Goal: Communication & Community: Answer question/provide support

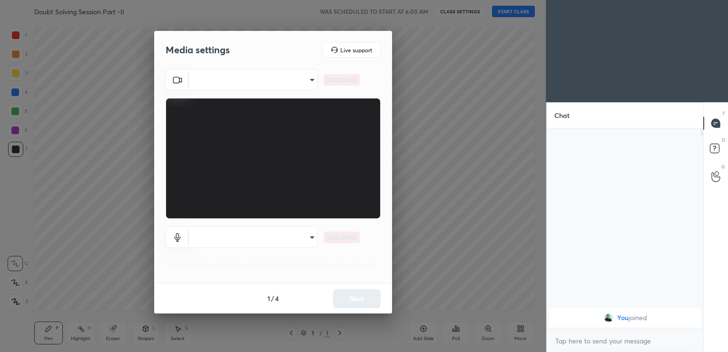
scroll to position [221, 154]
type input "28eacc090886260985cc040fd0661414f000497099629fa493a9e8d71378f770"
type input "default"
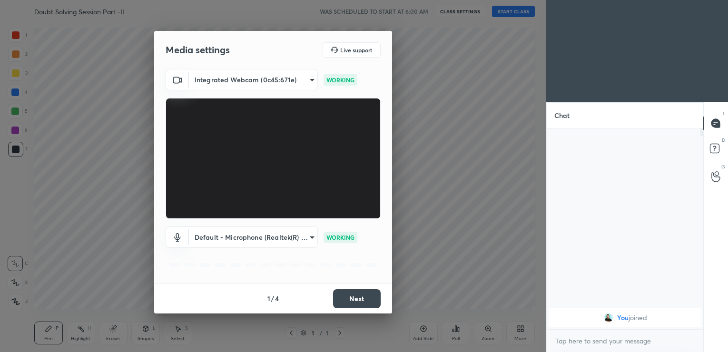
click at [366, 300] on button "Next" at bounding box center [357, 298] width 48 height 19
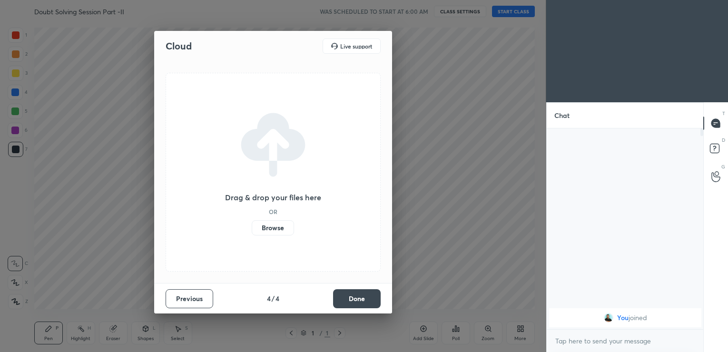
click at [366, 300] on button "Done" at bounding box center [357, 298] width 48 height 19
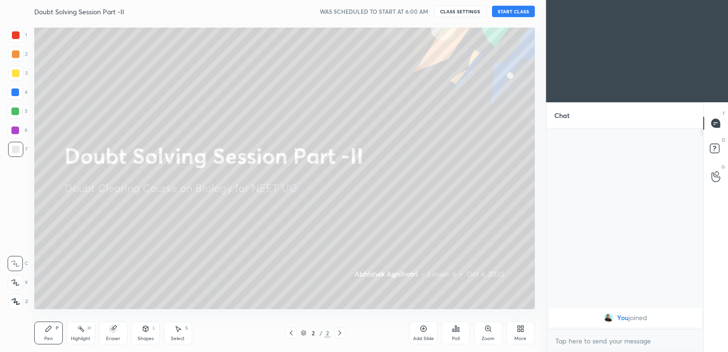
click at [508, 11] on button "START CLASS" at bounding box center [513, 11] width 43 height 11
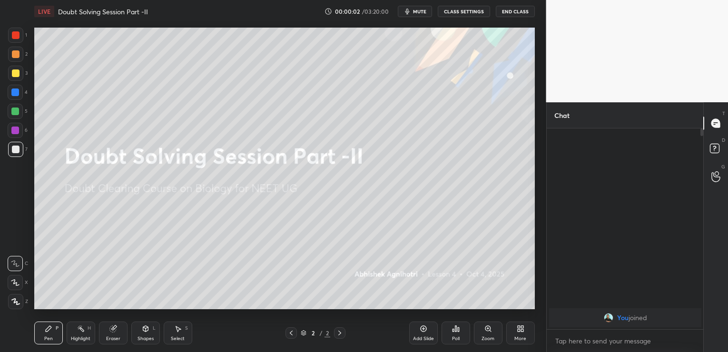
click at [426, 329] on icon at bounding box center [423, 329] width 6 height 6
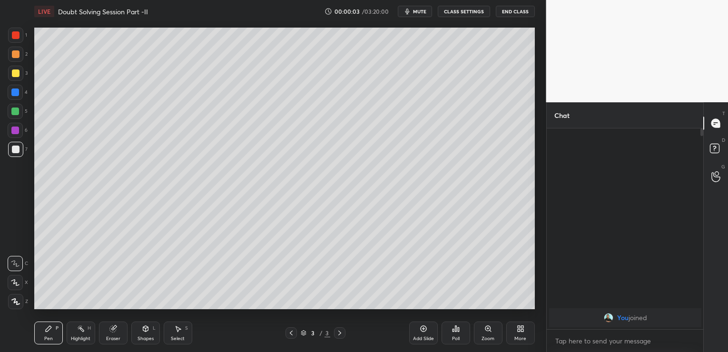
click at [426, 329] on icon at bounding box center [423, 329] width 6 height 6
click at [423, 6] on button "mute" at bounding box center [415, 11] width 34 height 11
click at [517, 11] on button "End Class" at bounding box center [515, 11] width 39 height 11
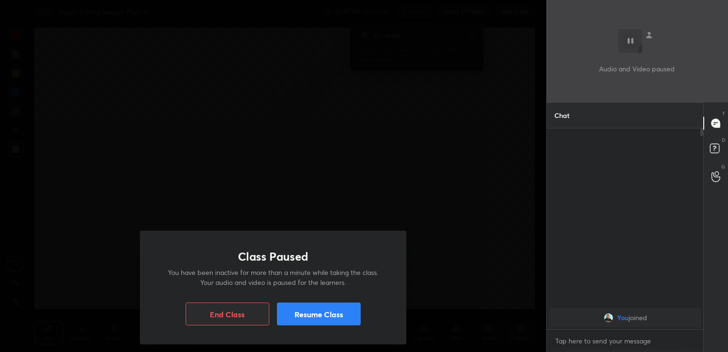
click at [356, 308] on button "Resume Class" at bounding box center [319, 314] width 84 height 23
click at [360, 320] on button "Resume Class" at bounding box center [319, 314] width 84 height 23
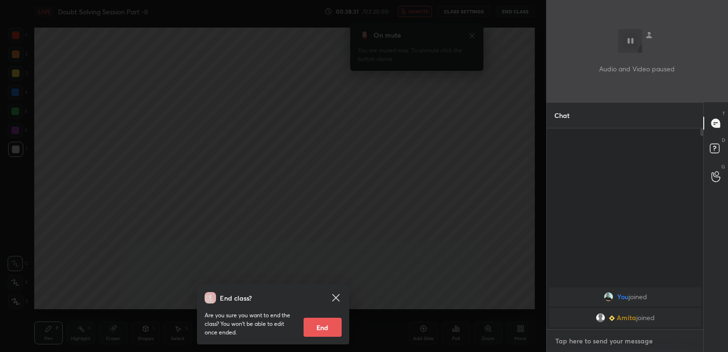
click at [573, 337] on textarea at bounding box center [625, 341] width 142 height 15
type textarea "Hi"
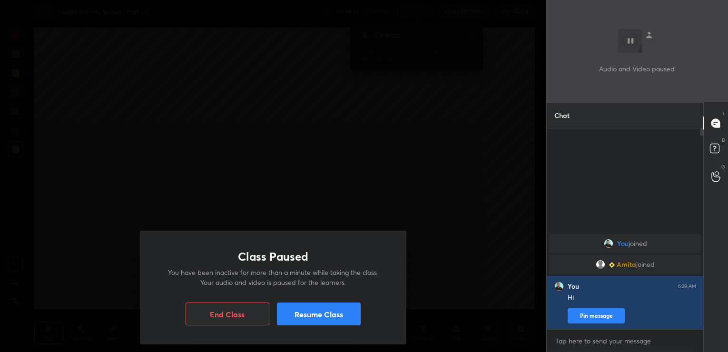
click at [358, 319] on button "Resume Class" at bounding box center [319, 314] width 84 height 23
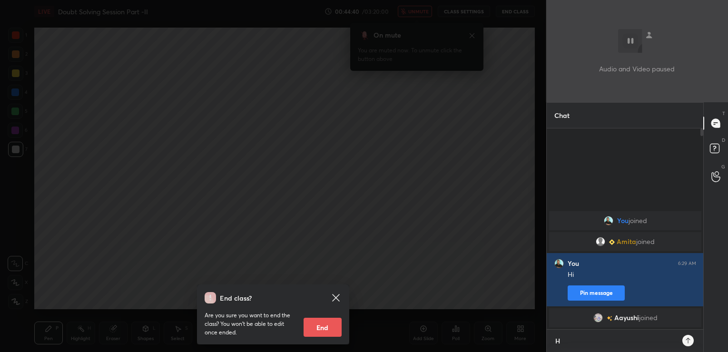
type textarea "Hi"
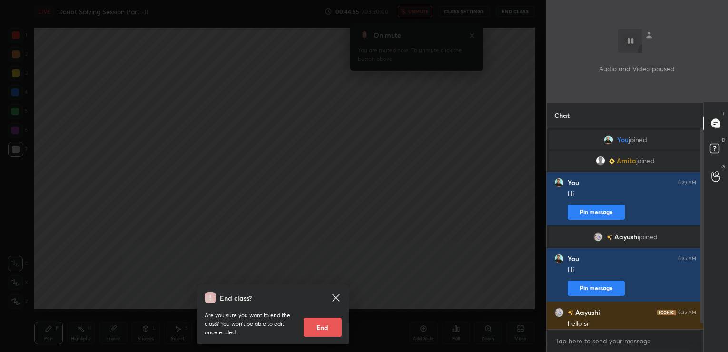
scroll to position [15, 0]
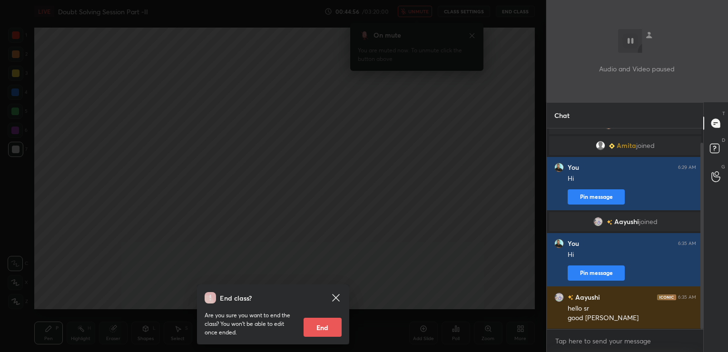
drag, startPoint x: 702, startPoint y: 313, endPoint x: 708, endPoint y: 350, distance: 37.1
click at [708, 350] on div "Chat You joined Amita joined You 6:29 AM Hi Pin message Aayushi joined You 6:35…" at bounding box center [637, 227] width 182 height 250
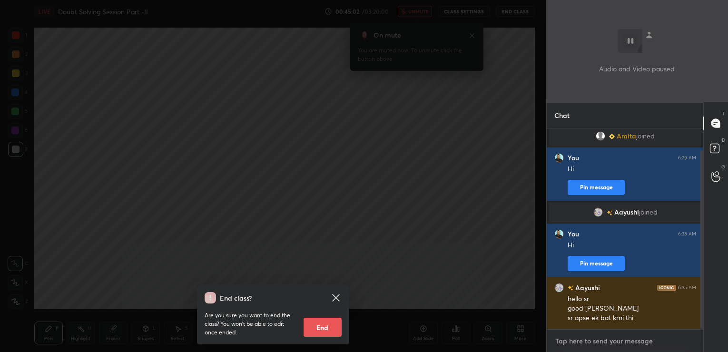
click at [606, 339] on textarea at bounding box center [625, 341] width 142 height 15
type textarea "Good morning"
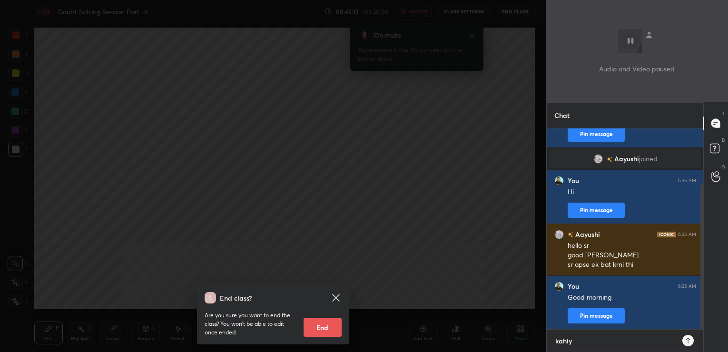
type textarea "kahiye"
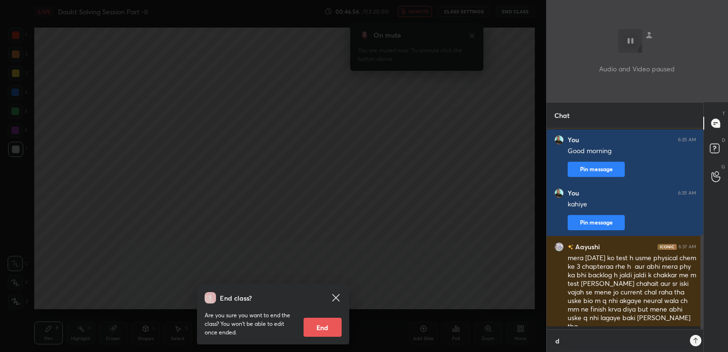
scroll to position [3, 3]
type textarea "dont miss exam"
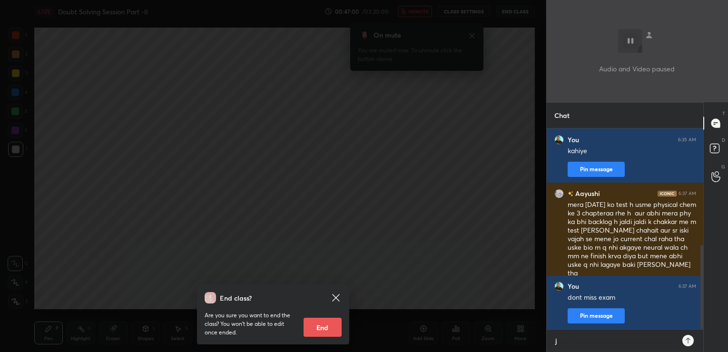
scroll to position [221, 154]
type textarea "jtna aatata hai de do"
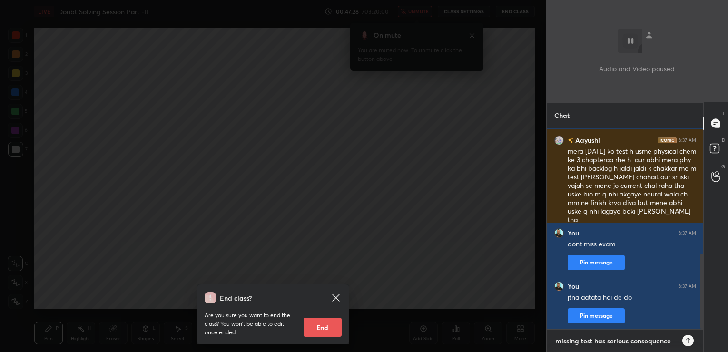
type textarea "missing test has serious consequences"
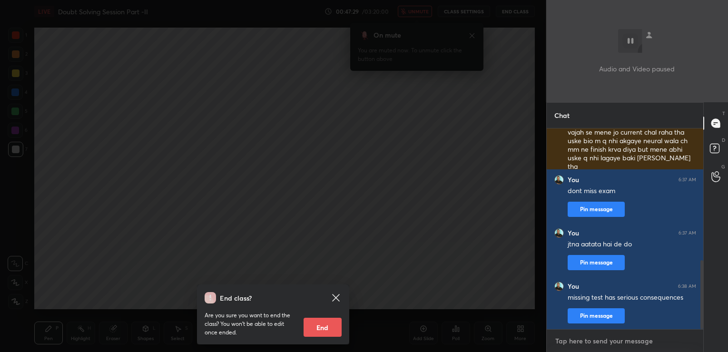
type textarea "d"
type textarea "de do test"
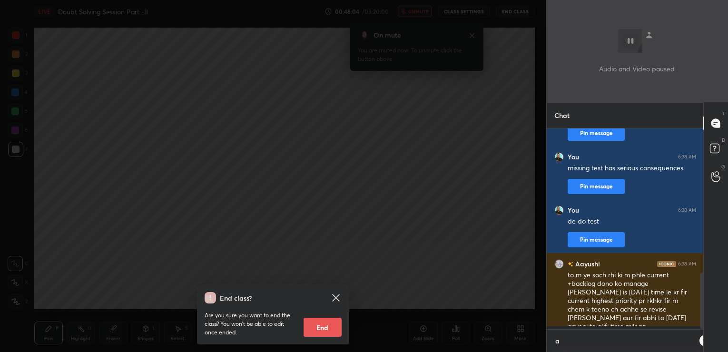
scroll to position [3, 3]
type textarea "aapjitna prepared ho, usme test do"
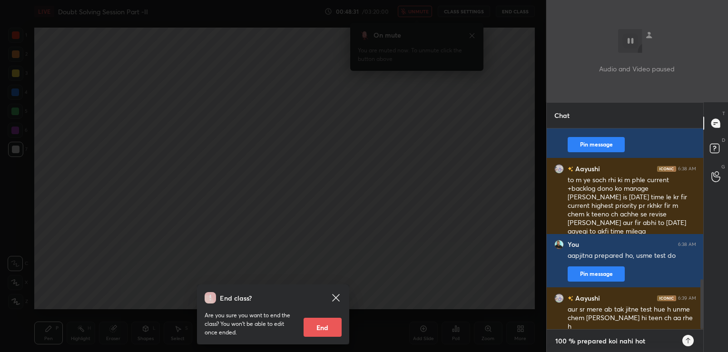
type textarea "100 % prepared koi nahi hota"
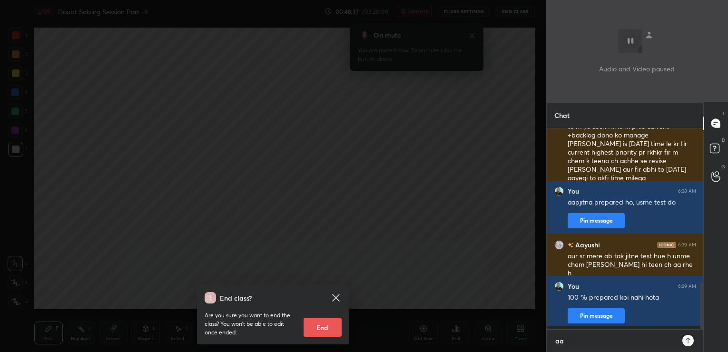
scroll to position [221, 154]
type textarea "aap de do"
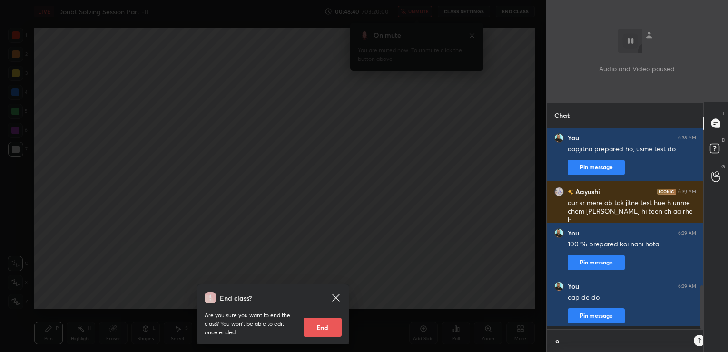
scroll to position [196, 154]
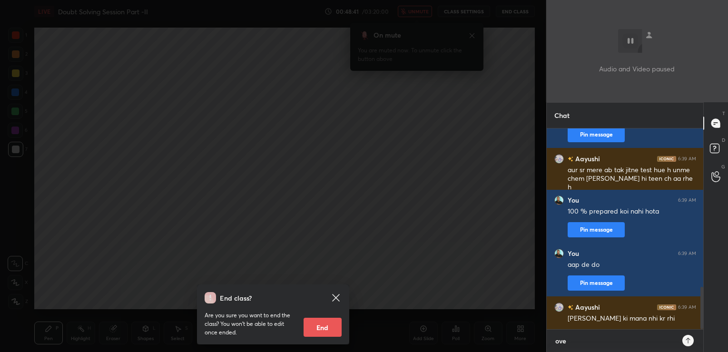
type textarea "over"
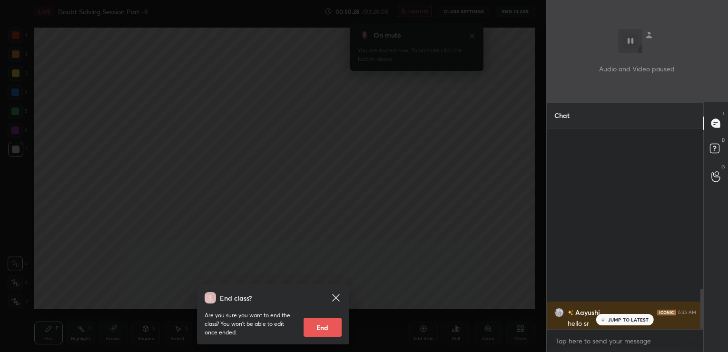
scroll to position [221, 154]
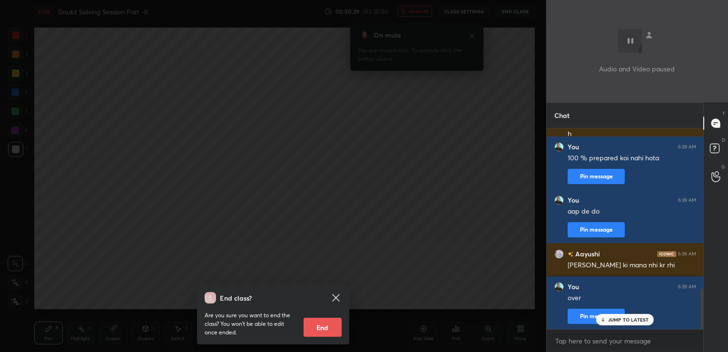
click at [644, 321] on p "JUMP TO LATEST" at bounding box center [628, 320] width 41 height 6
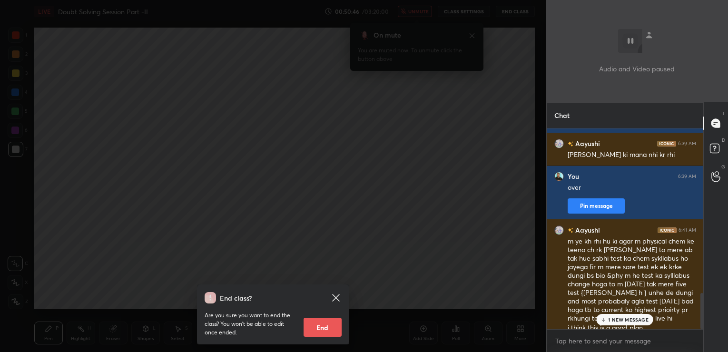
scroll to position [922, 0]
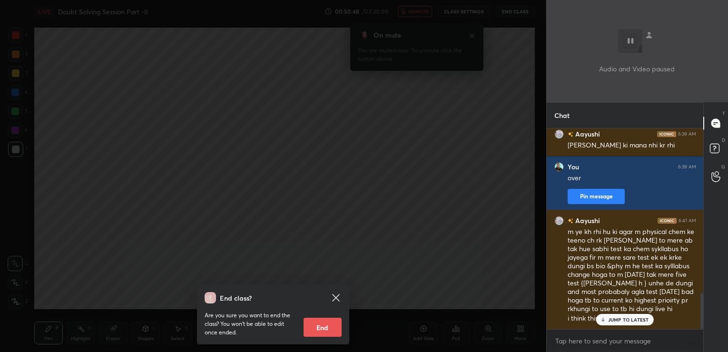
click at [644, 321] on p "JUMP TO LATEST" at bounding box center [628, 320] width 41 height 6
click at [617, 337] on textarea at bounding box center [625, 341] width 142 height 15
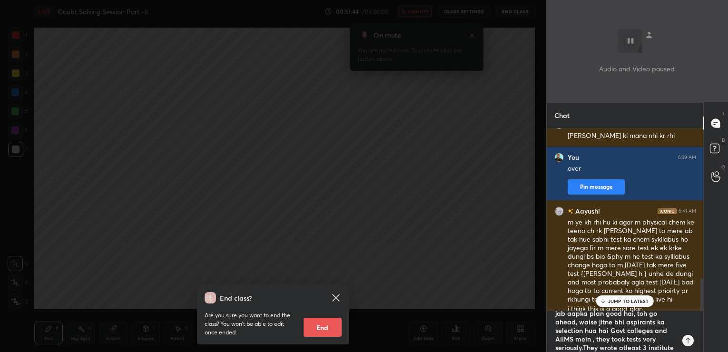
scroll to position [13, 0]
type textarea "jab aapka plan good hai, toh go ahead, waise jitne bhi aspirants ka selection h…"
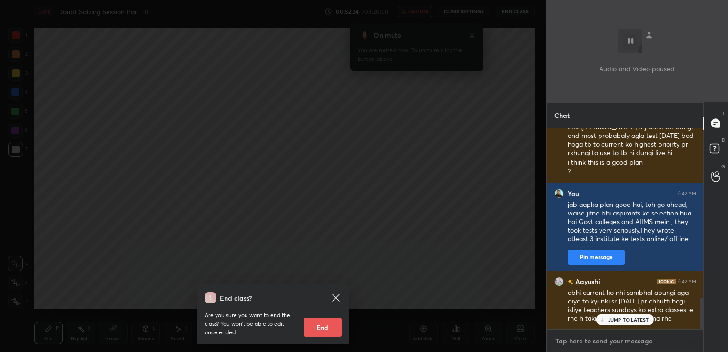
scroll to position [1120, 0]
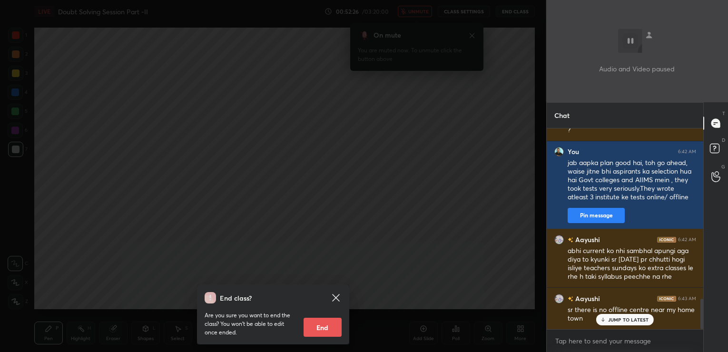
click at [636, 318] on p "JUMP TO LATEST" at bounding box center [628, 320] width 41 height 6
click at [605, 338] on textarea at bounding box center [625, 341] width 142 height 15
type textarea "i understand"
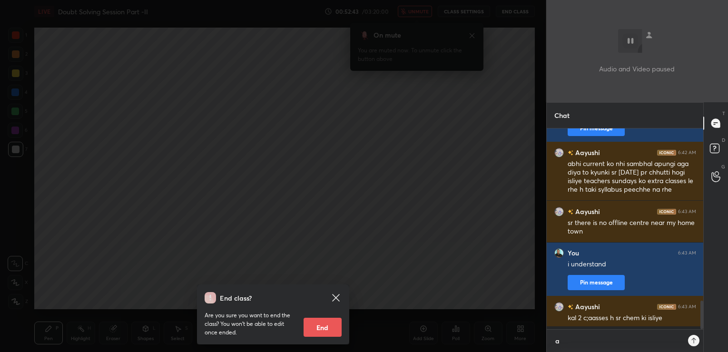
scroll to position [221, 154]
type textarea "all the best"
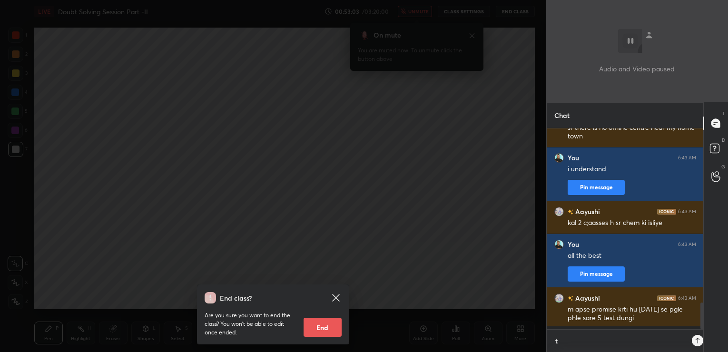
scroll to position [3, 3]
type textarea "theek, yeh bhi de do"
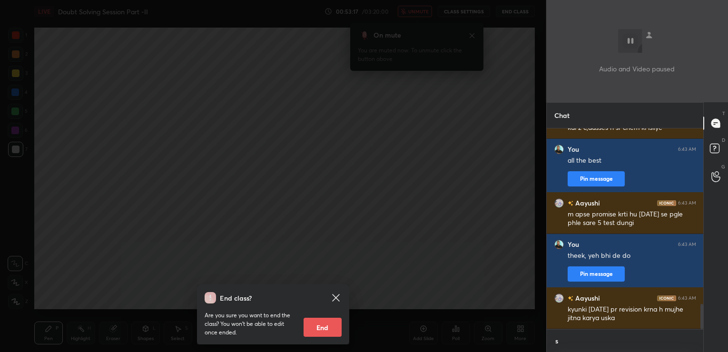
scroll to position [196, 154]
type textarea "sab karte, tum bhi karo"
type textarea "may to November kyu nahi kiya"
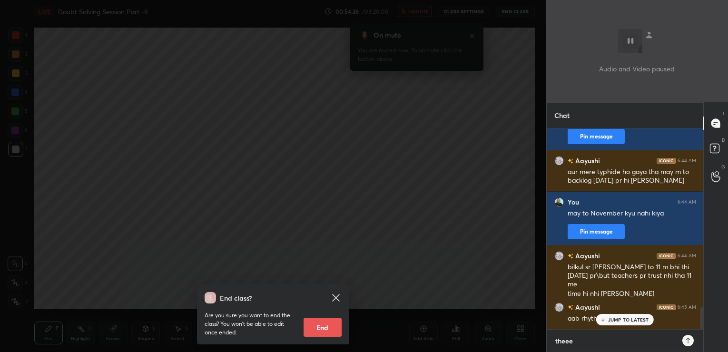
type textarea "theeek"
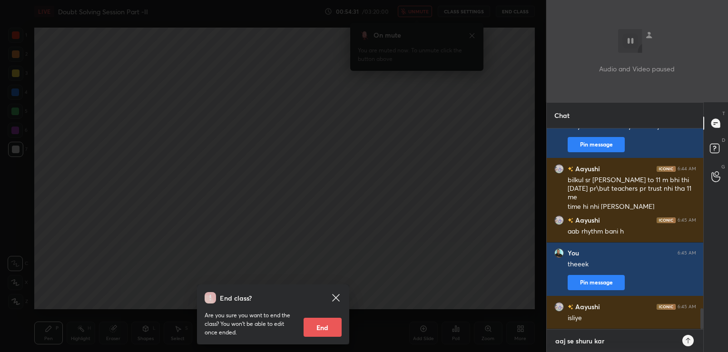
type textarea "aaj se shuru karo"
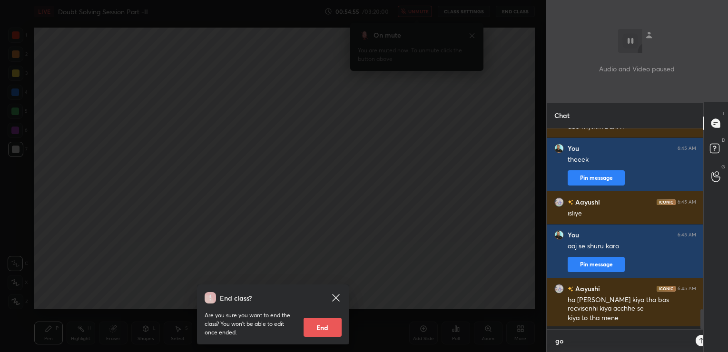
scroll to position [3, 3]
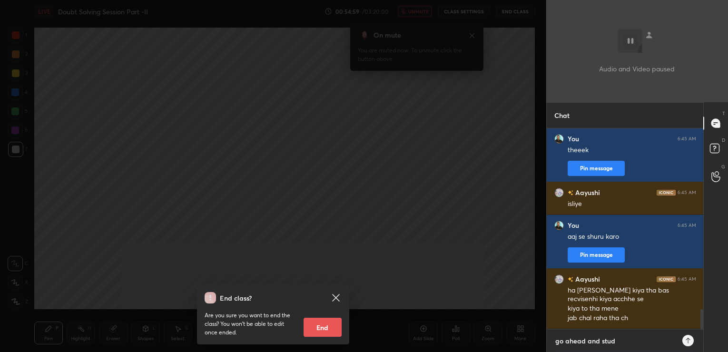
type textarea "go ahead and study"
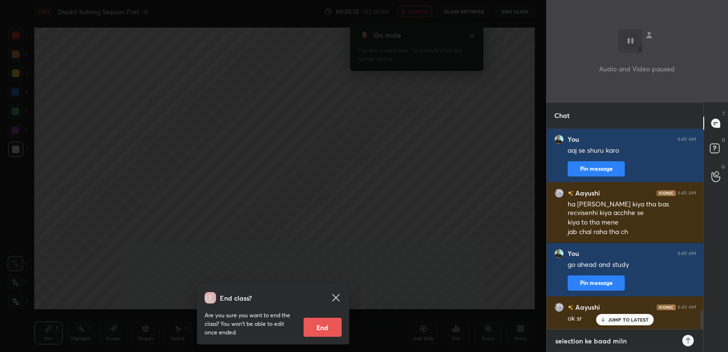
type textarea "selection ke baad milna"
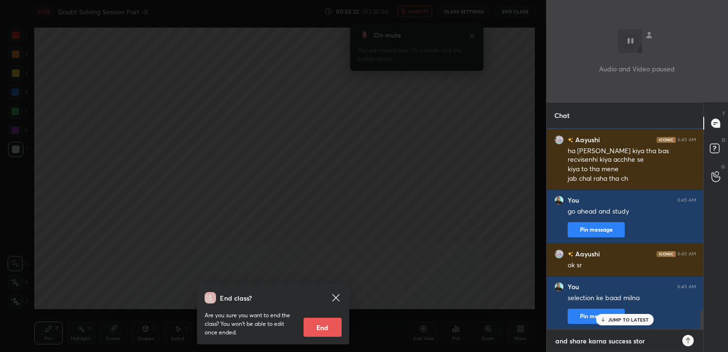
type textarea "and share karna success story"
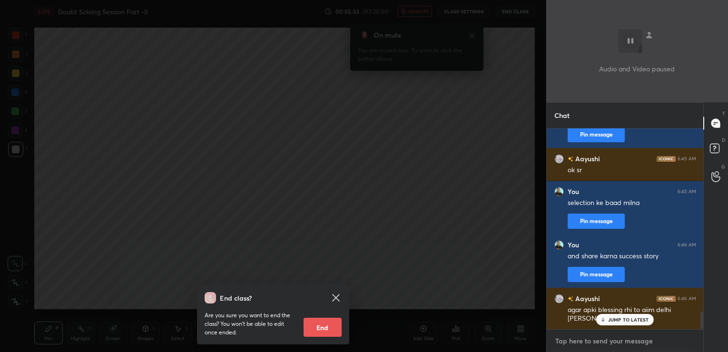
click at [593, 339] on textarea at bounding box center [625, 341] width 142 height 15
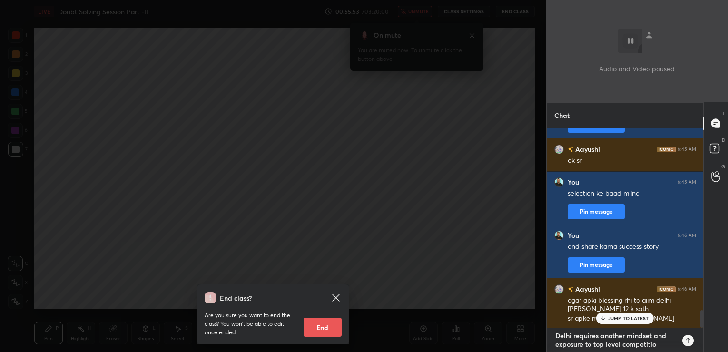
type textarea "Delhi requires another mindset and exposure to top level competition"
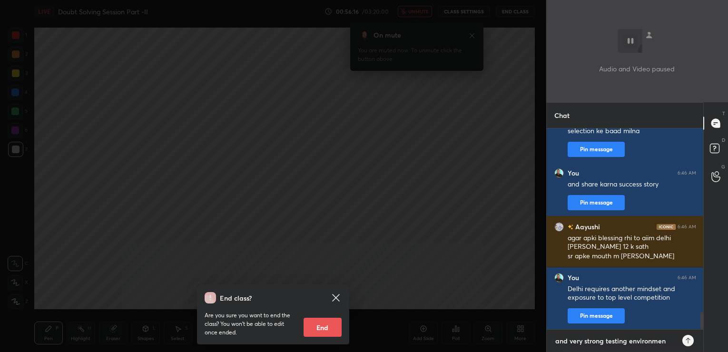
type textarea "and very strong testing environment"
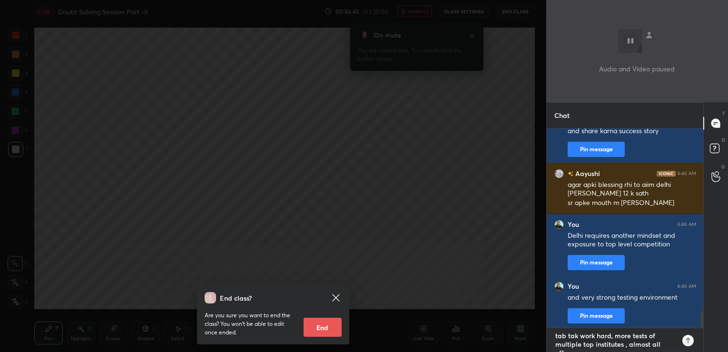
scroll to position [188, 154]
type textarea "tab tak work hard, more tests of multiple top institutes , almost all offer onl…"
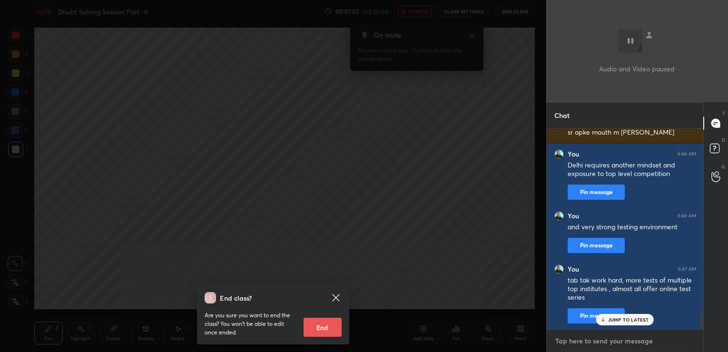
scroll to position [2329, 0]
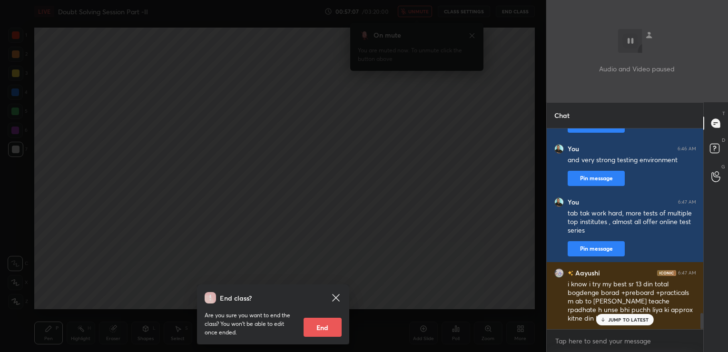
click at [607, 321] on div "JUMP TO LATEST" at bounding box center [624, 319] width 57 height 11
click at [586, 344] on textarea at bounding box center [625, 341] width 142 height 15
type textarea "theek"
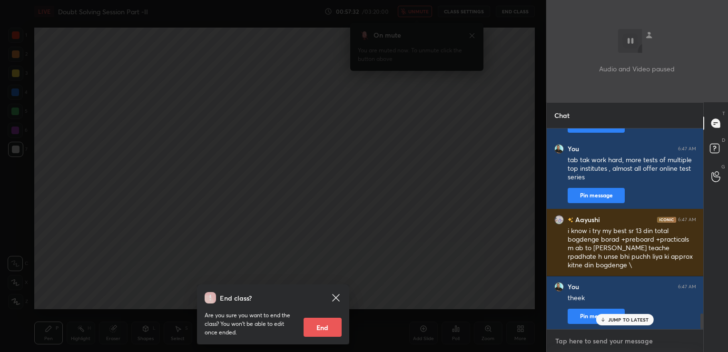
scroll to position [2424, 0]
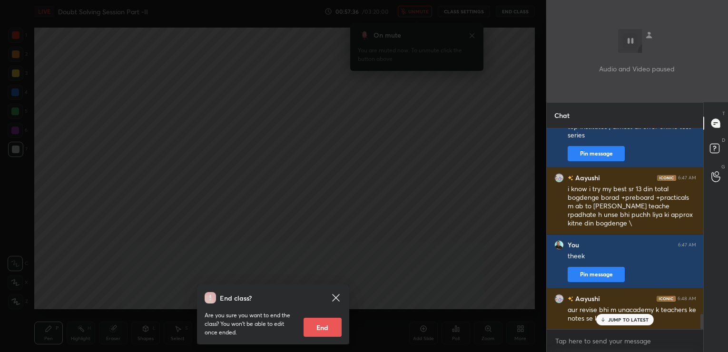
click at [626, 321] on p "JUMP TO LATEST" at bounding box center [628, 320] width 41 height 6
click at [600, 341] on textarea at bounding box center [625, 341] width 142 height 15
type textarea "bio ncert"
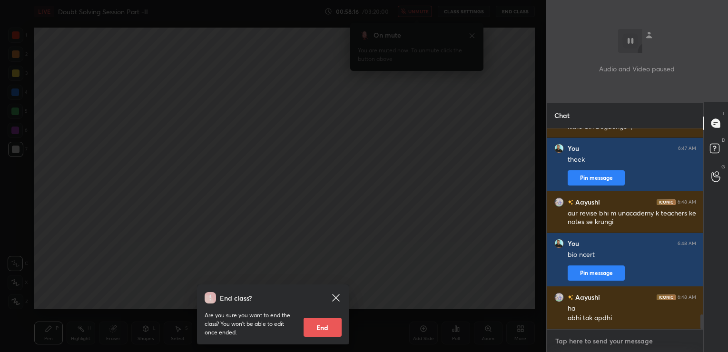
scroll to position [2547, 0]
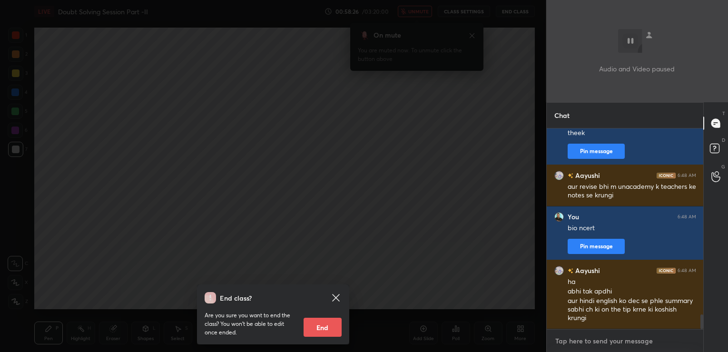
type textarea "t"
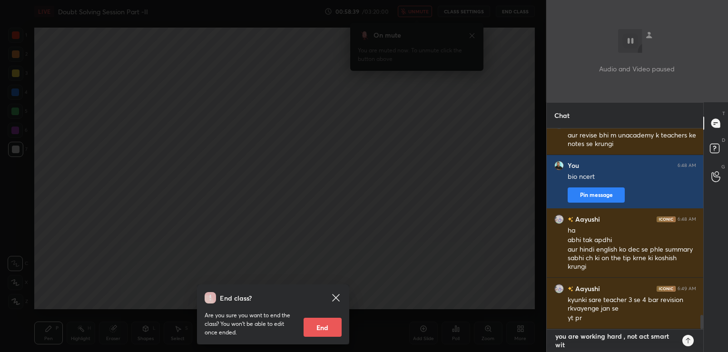
scroll to position [3, 3]
type textarea "you are working hard , not act smart with tests"
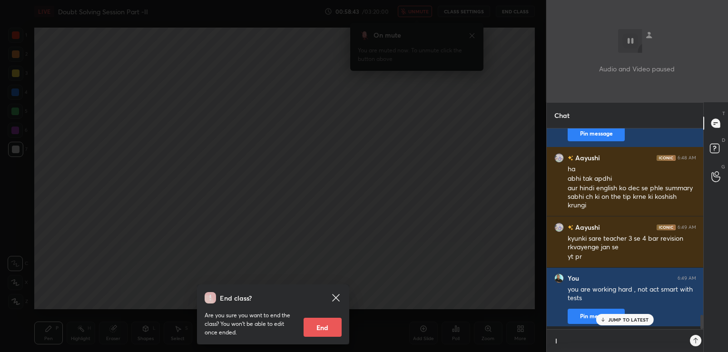
scroll to position [218, 154]
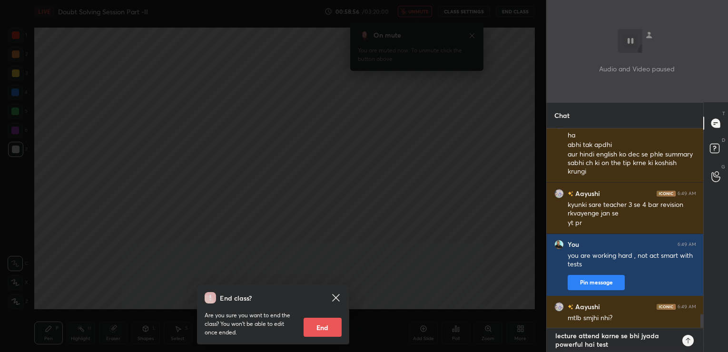
type textarea "lecture attend karne se bhi jyada powerful hai tests"
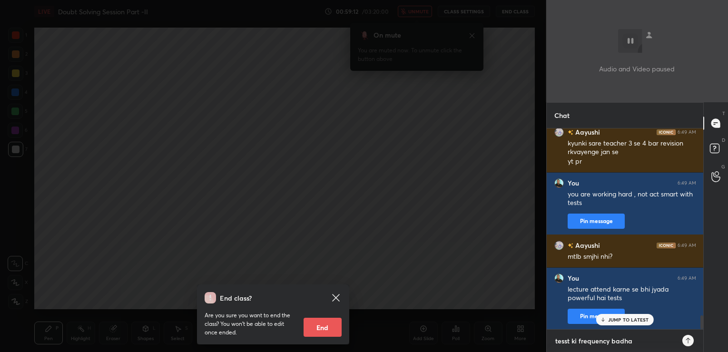
type textarea "tesst ki frequency badhao"
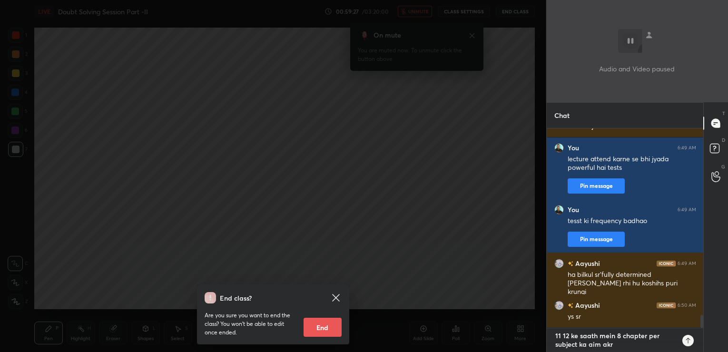
type textarea "11 12 ke saath mein 8 chapter per subject ka aim akro"
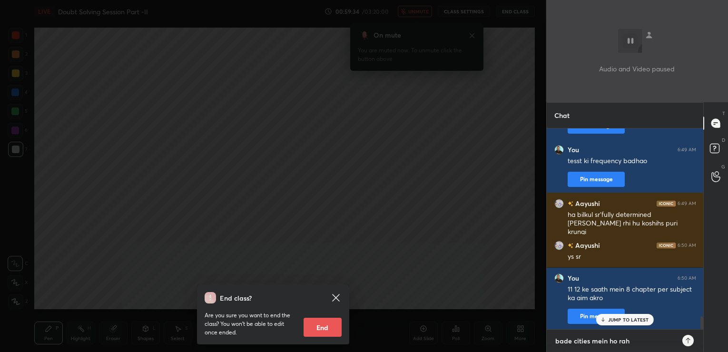
type textarea "bade cities mein ho raha"
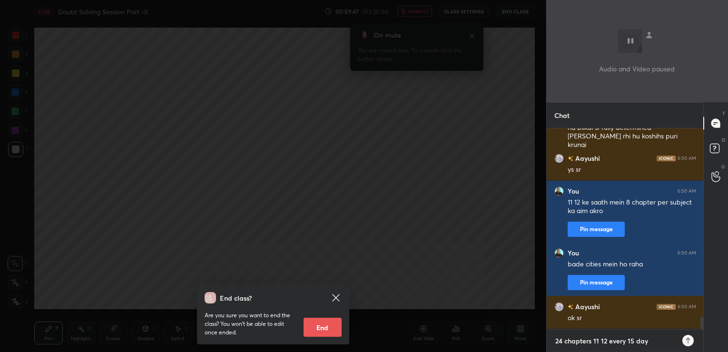
type textarea "24 chapters 11 12 every 15 days"
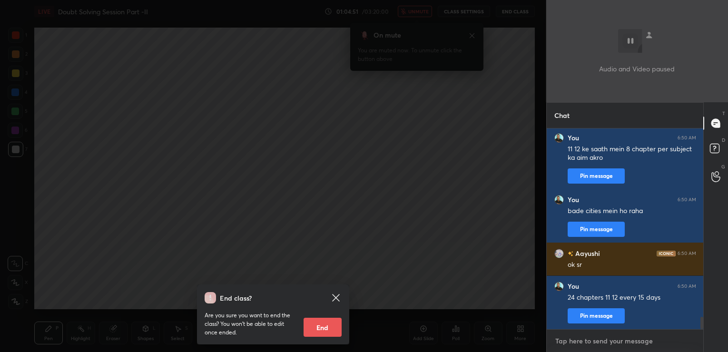
click at [622, 344] on textarea at bounding box center [625, 341] width 142 height 15
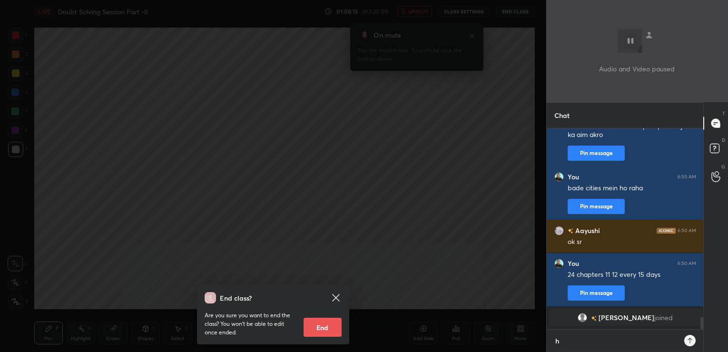
scroll to position [221, 154]
type textarea "hi"
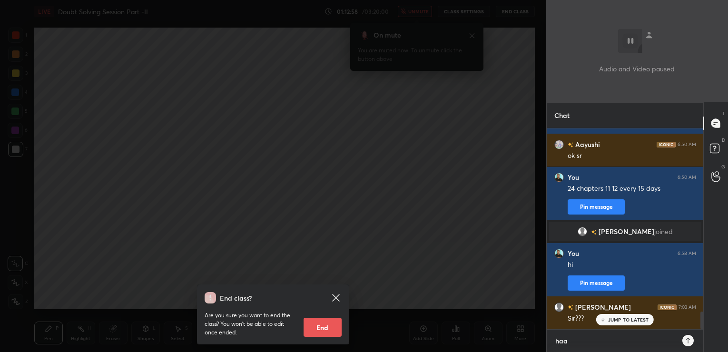
type textarea "haan"
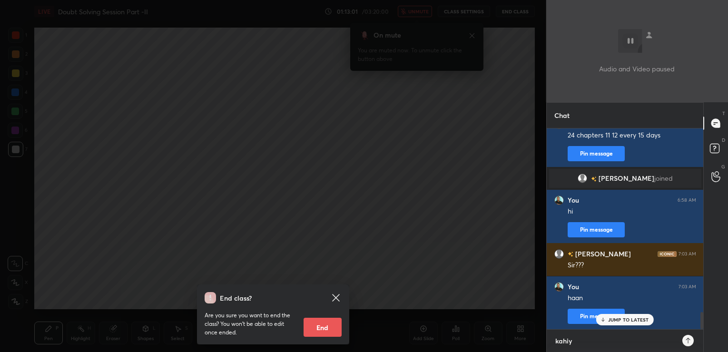
type textarea "kahiye"
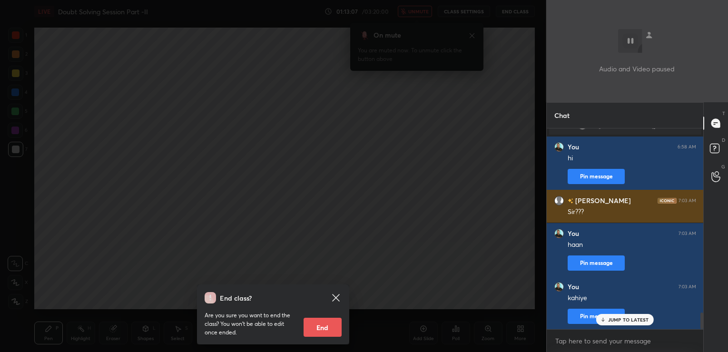
click at [578, 198] on h6 "[PERSON_NAME]" at bounding box center [602, 201] width 58 height 10
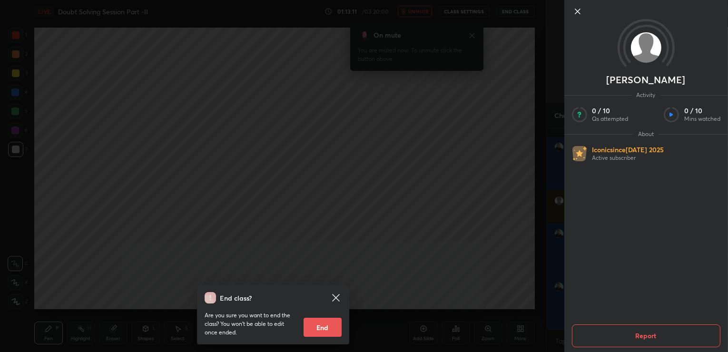
click at [574, 12] on icon at bounding box center [577, 11] width 11 height 11
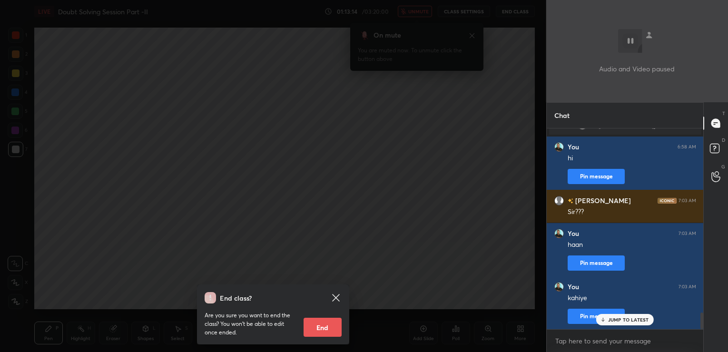
click at [646, 318] on p "JUMP TO LATEST" at bounding box center [628, 320] width 41 height 6
click at [615, 336] on textarea at bounding box center [625, 341] width 142 height 15
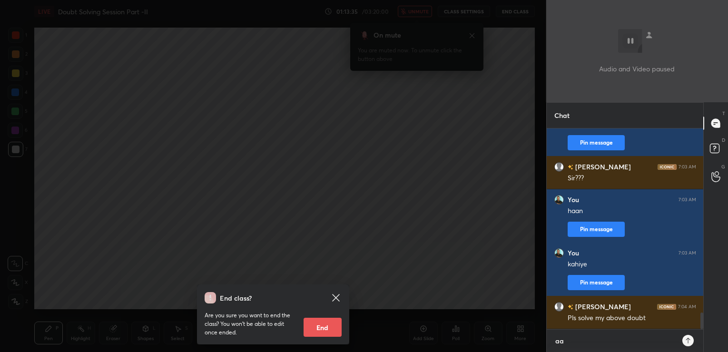
scroll to position [221, 154]
type textarea "aaay hi nahi"
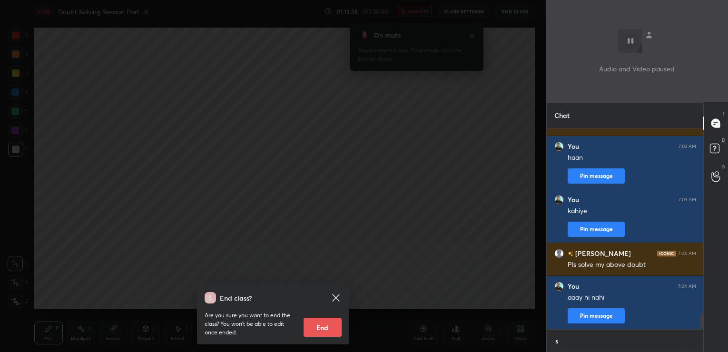
scroll to position [196, 154]
type textarea "send again"
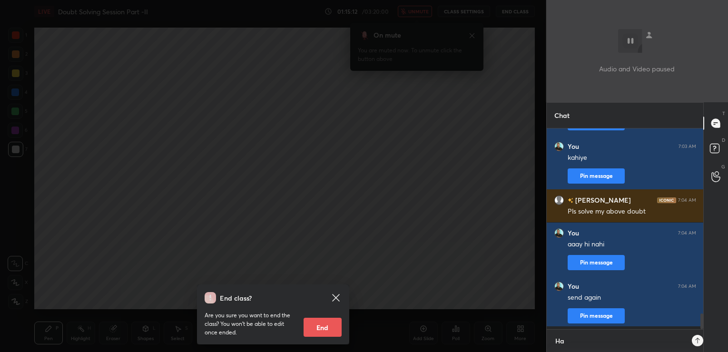
scroll to position [221, 154]
type textarea "H"
type textarea "doubt box mein bhejiye"
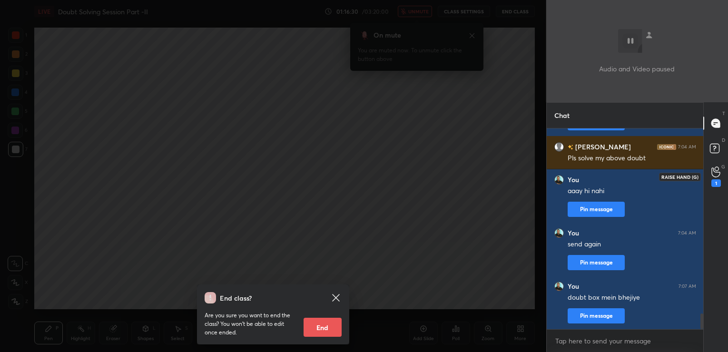
click at [714, 175] on icon at bounding box center [715, 172] width 9 height 11
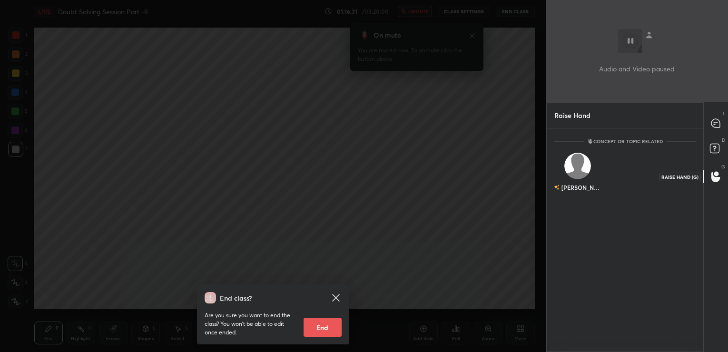
scroll to position [3, 3]
click at [713, 124] on icon at bounding box center [715, 123] width 9 height 9
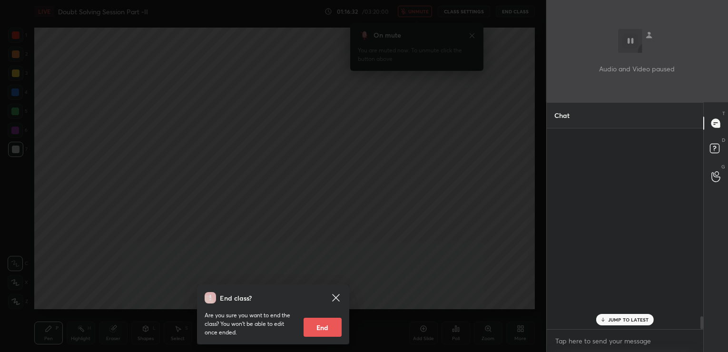
scroll to position [198, 154]
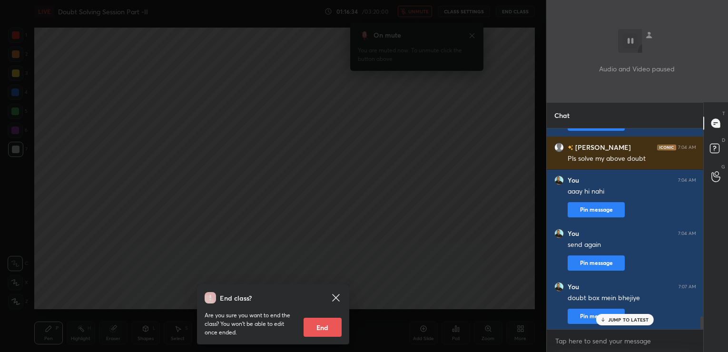
click at [642, 321] on p "JUMP TO LATEST" at bounding box center [628, 320] width 41 height 6
click at [593, 340] on textarea at bounding box center [625, 341] width 142 height 15
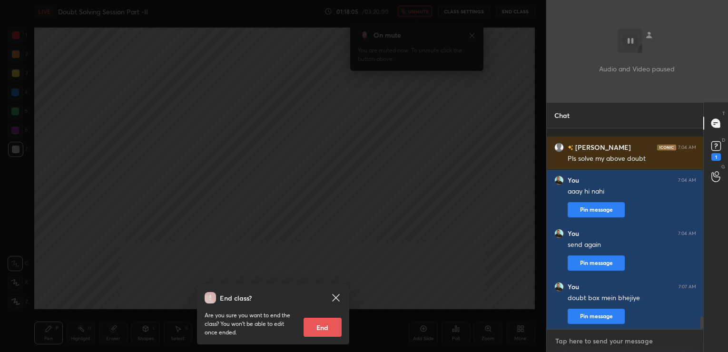
scroll to position [2930, 0]
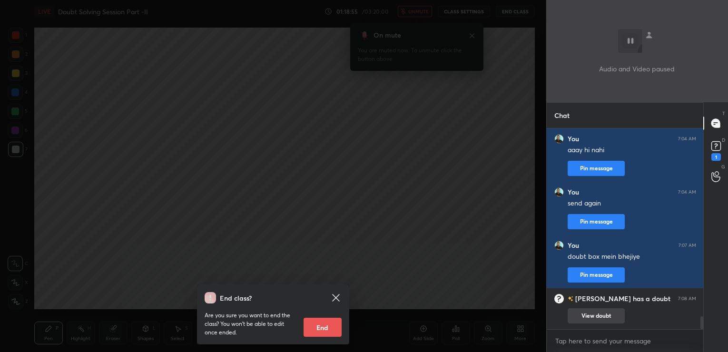
click at [610, 316] on button "View doubt" at bounding box center [596, 315] width 57 height 15
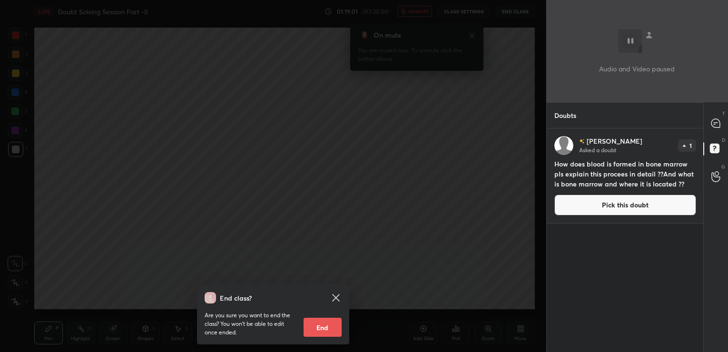
click at [584, 207] on button "Pick this doubt" at bounding box center [625, 205] width 142 height 21
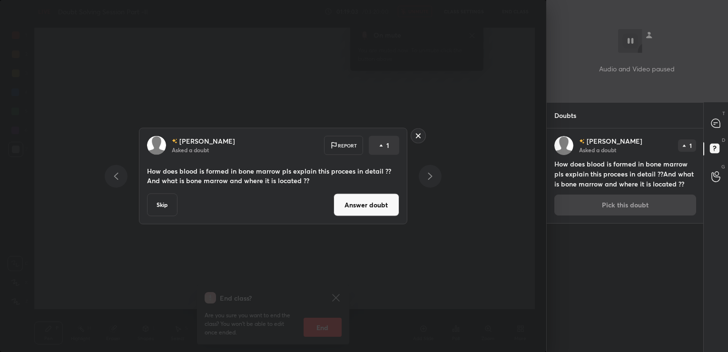
click at [381, 206] on button "Answer doubt" at bounding box center [367, 205] width 66 height 23
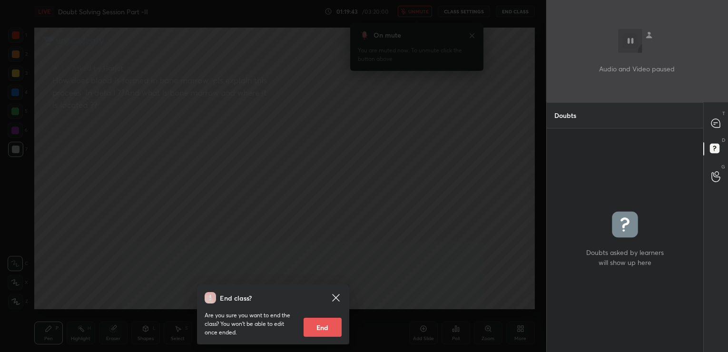
click at [336, 298] on icon at bounding box center [335, 297] width 7 height 7
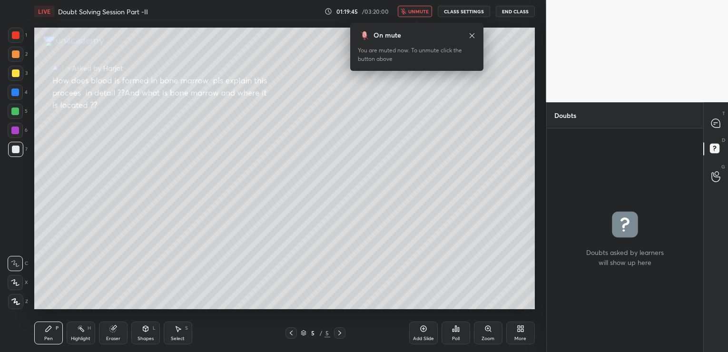
click at [419, 12] on span "unmute" at bounding box center [418, 11] width 20 height 7
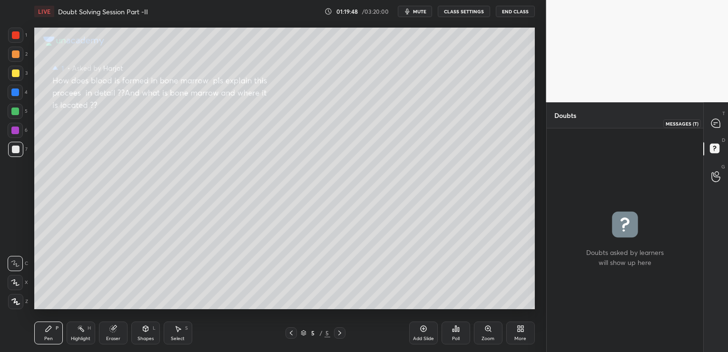
click at [716, 119] on icon at bounding box center [715, 123] width 9 height 9
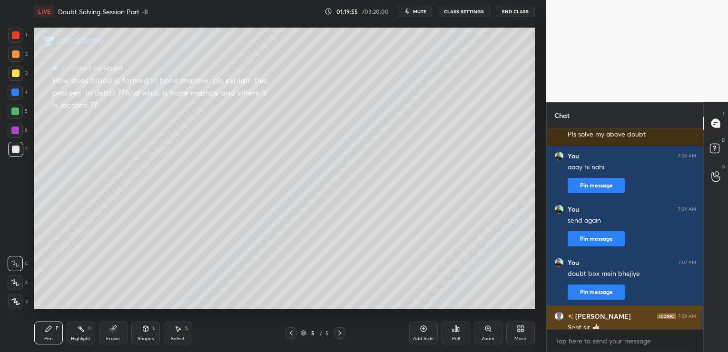
scroll to position [2233, 0]
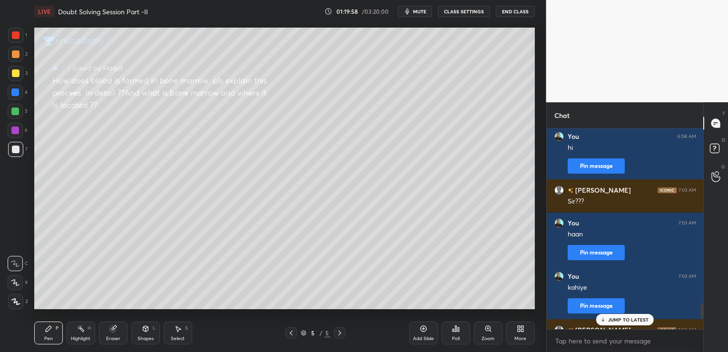
click at [609, 317] on p "JUMP TO LATEST" at bounding box center [628, 320] width 41 height 6
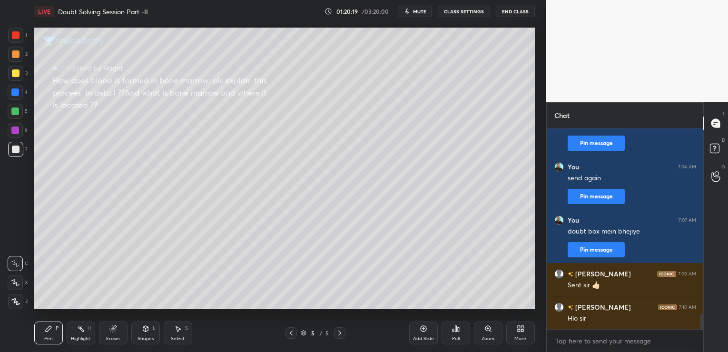
scroll to position [2492, 0]
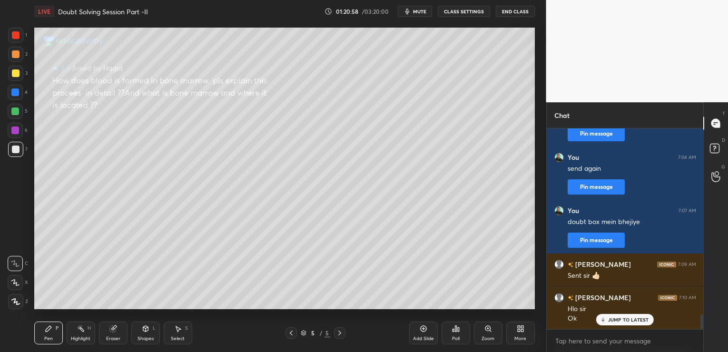
click at [423, 327] on icon at bounding box center [424, 329] width 8 height 8
click at [411, 13] on icon "button" at bounding box center [408, 12] width 8 height 8
click at [510, 10] on button "End Class" at bounding box center [515, 11] width 39 height 11
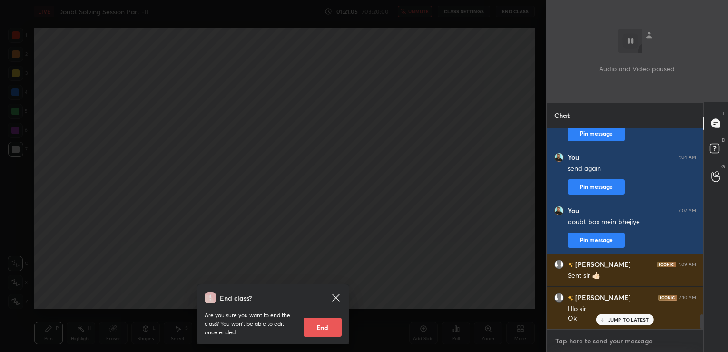
click at [564, 337] on textarea at bounding box center [625, 341] width 142 height 15
type textarea "hope it helps"
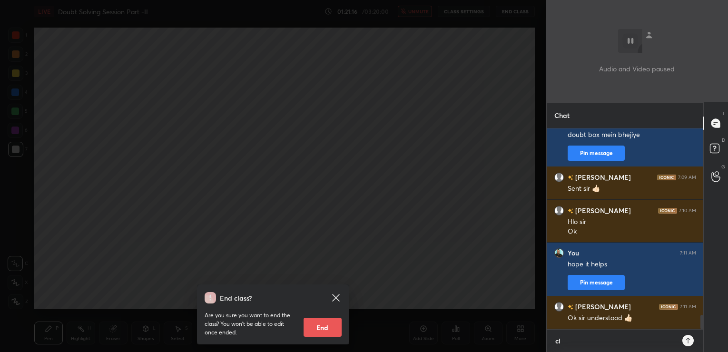
type textarea "c"
type textarea "neet 2026 batch?"
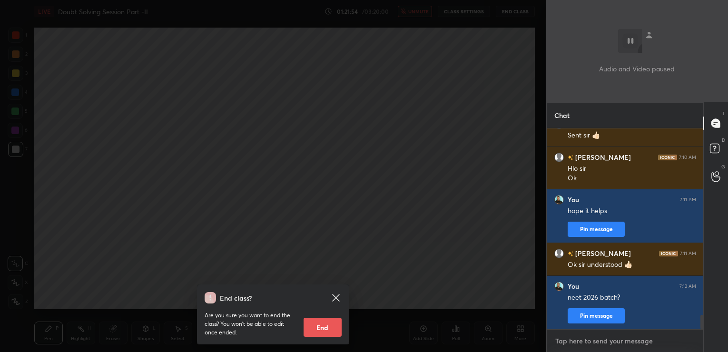
scroll to position [2666, 0]
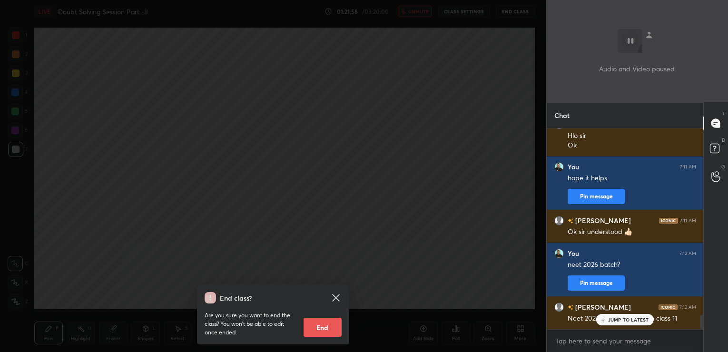
click at [618, 323] on div "JUMP TO LATEST" at bounding box center [624, 319] width 57 height 11
click at [591, 346] on textarea at bounding box center [625, 341] width 142 height 15
type textarea "focus on NCERT"
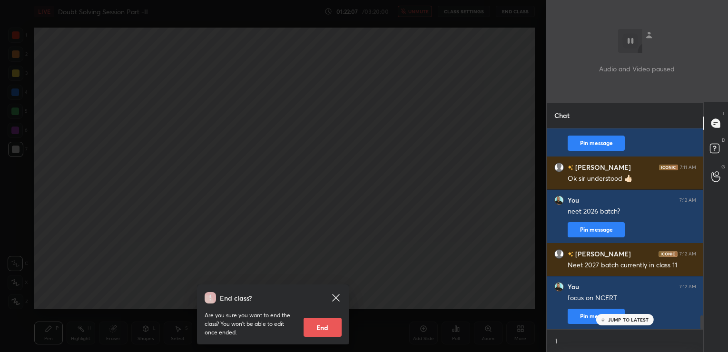
scroll to position [3, 3]
type textarea "it helps in selection"
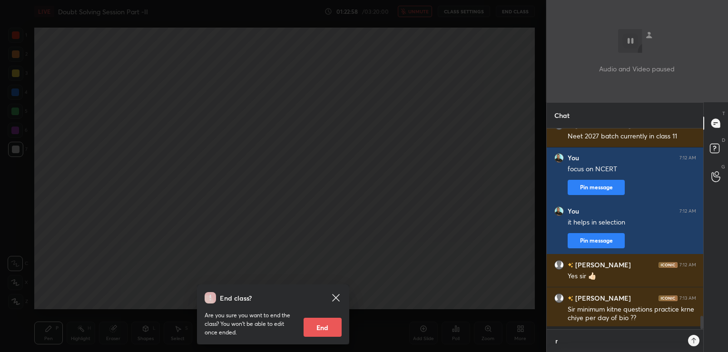
scroll to position [221, 154]
type textarea "roz ke 100 mcq in bio ka target"
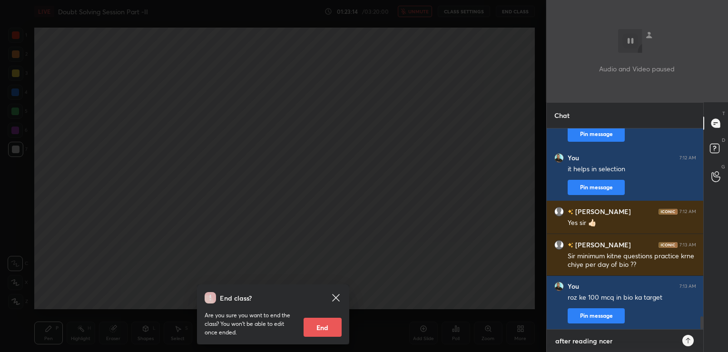
type textarea "after reading ncert"
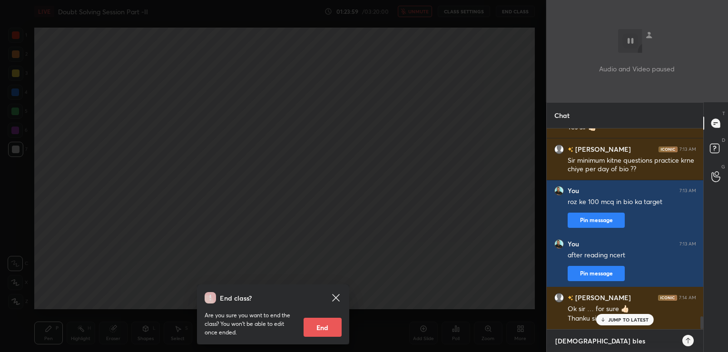
type textarea "[DEMOGRAPHIC_DATA] bless"
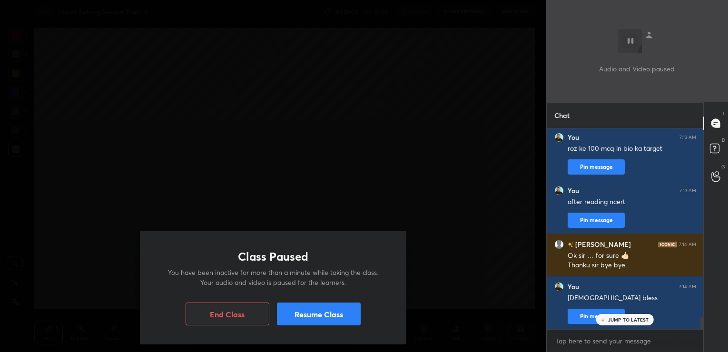
click at [356, 316] on button "Resume Class" at bounding box center [319, 314] width 84 height 23
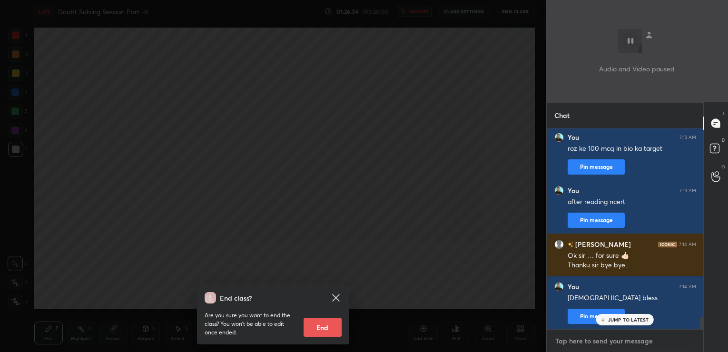
scroll to position [3073, 0]
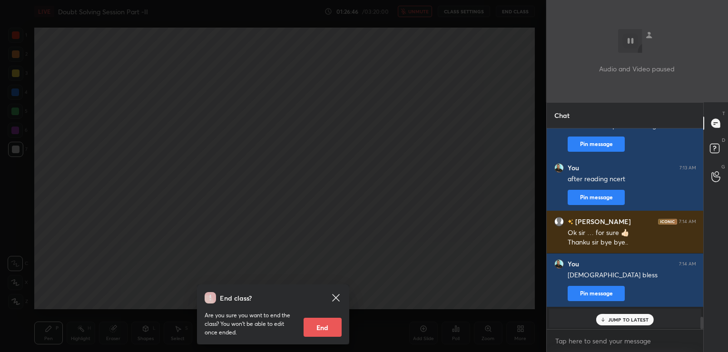
click at [640, 318] on p "JUMP TO LATEST" at bounding box center [628, 320] width 41 height 6
click at [607, 337] on textarea at bounding box center [625, 341] width 142 height 15
type textarea "hello"
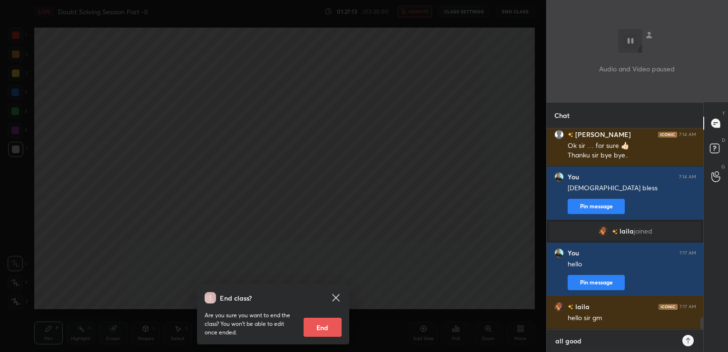
type textarea "all good?"
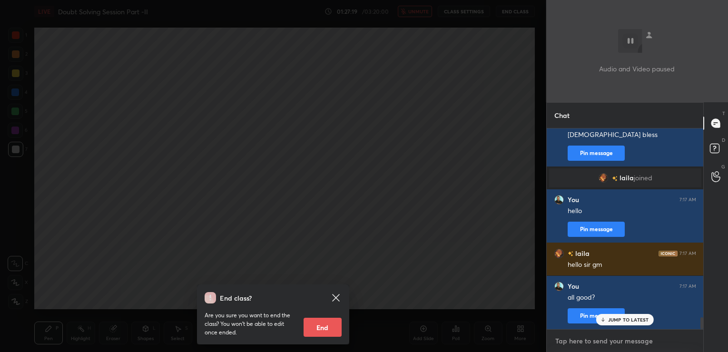
scroll to position [3246, 0]
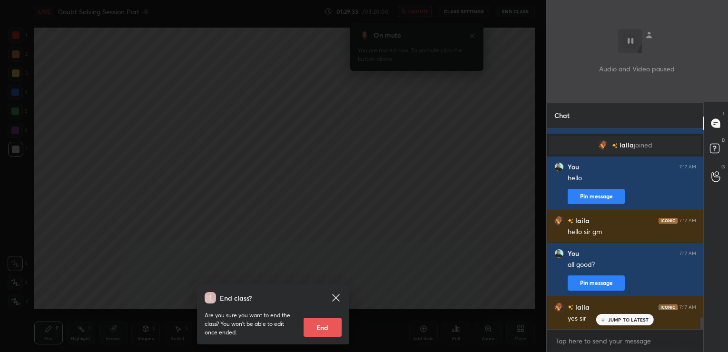
click at [627, 319] on p "JUMP TO LATEST" at bounding box center [628, 320] width 41 height 6
click at [587, 340] on textarea at bounding box center [625, 341] width 142 height 15
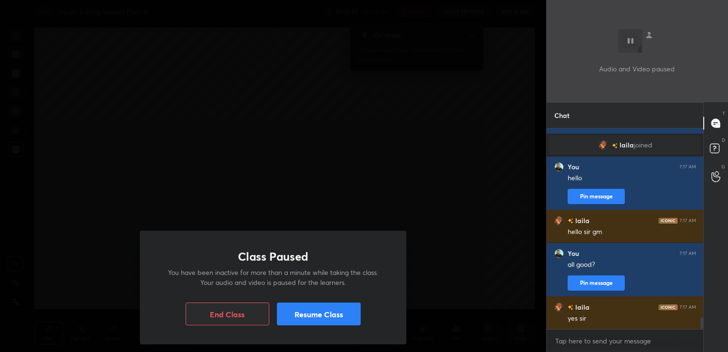
click at [357, 320] on button "Resume Class" at bounding box center [319, 314] width 84 height 23
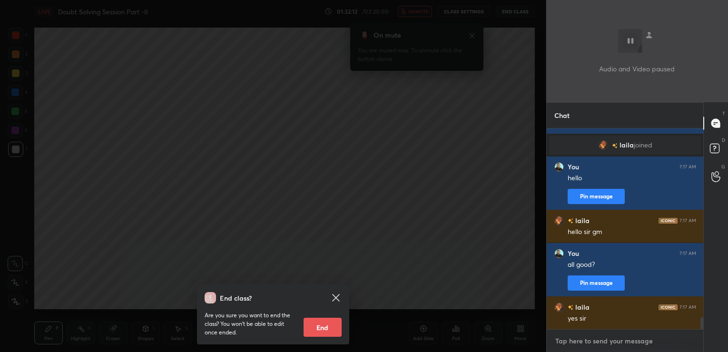
scroll to position [3288, 0]
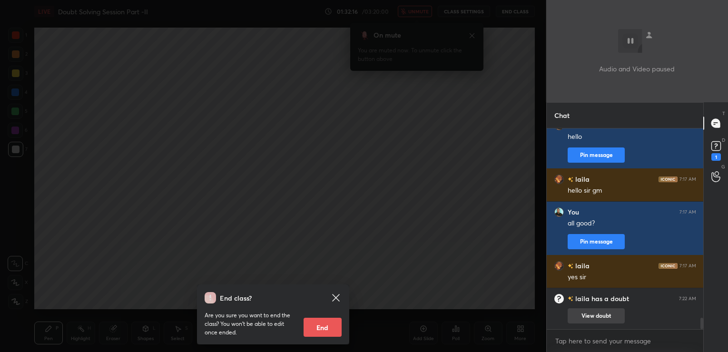
click at [599, 314] on button "View doubt" at bounding box center [596, 315] width 57 height 15
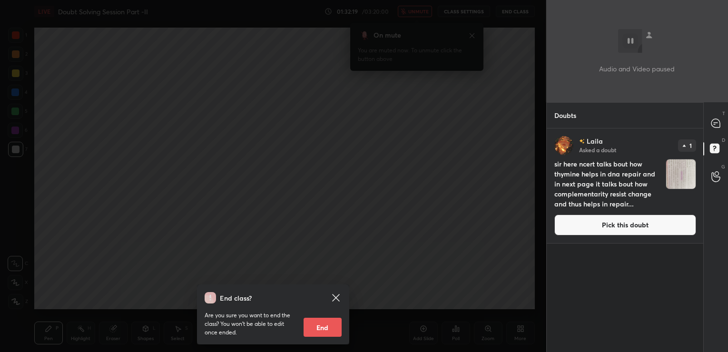
click at [593, 226] on button "Pick this doubt" at bounding box center [625, 225] width 142 height 21
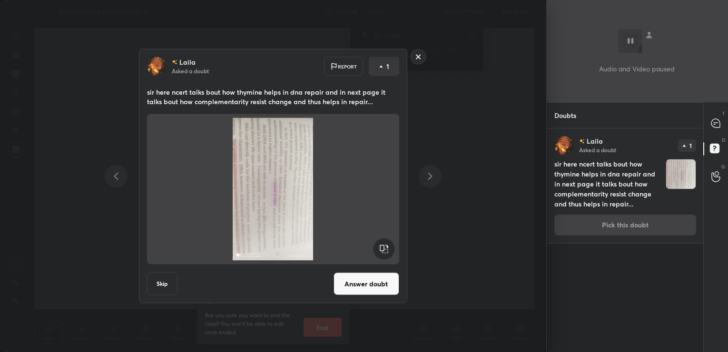
click at [385, 248] on rect at bounding box center [383, 248] width 21 height 21
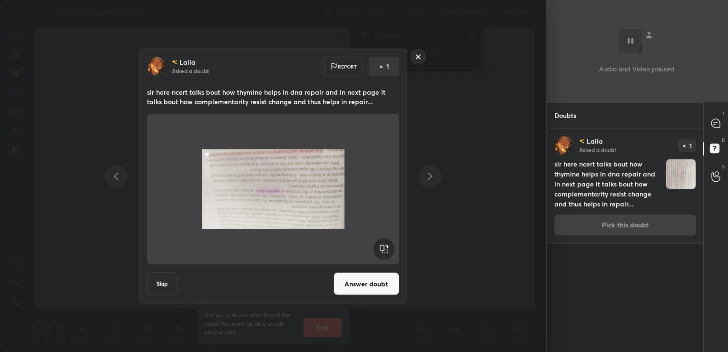
click at [385, 248] on rect at bounding box center [383, 248] width 21 height 21
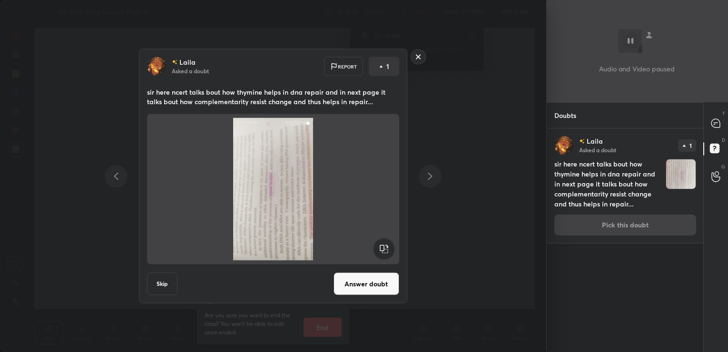
click at [385, 248] on rect at bounding box center [383, 248] width 21 height 21
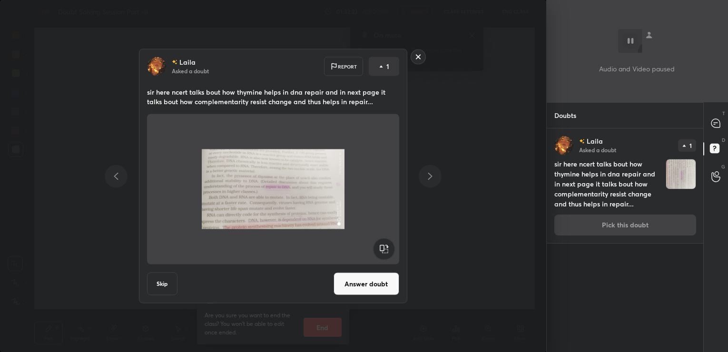
click at [365, 278] on button "Answer doubt" at bounding box center [367, 284] width 66 height 23
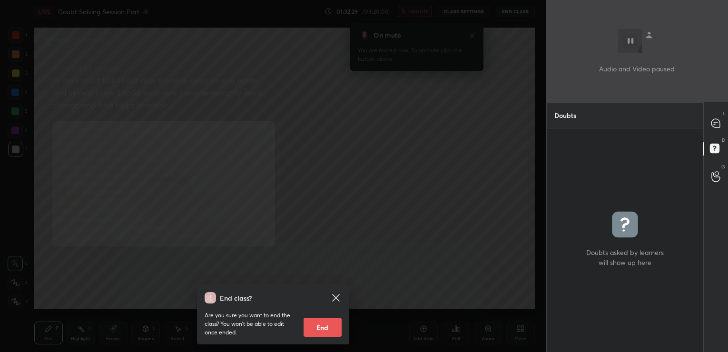
click at [335, 295] on icon at bounding box center [335, 297] width 11 height 11
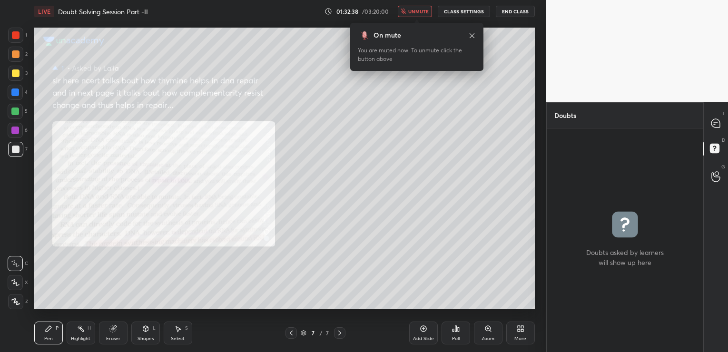
click at [483, 339] on div "Zoom" at bounding box center [488, 338] width 13 height 5
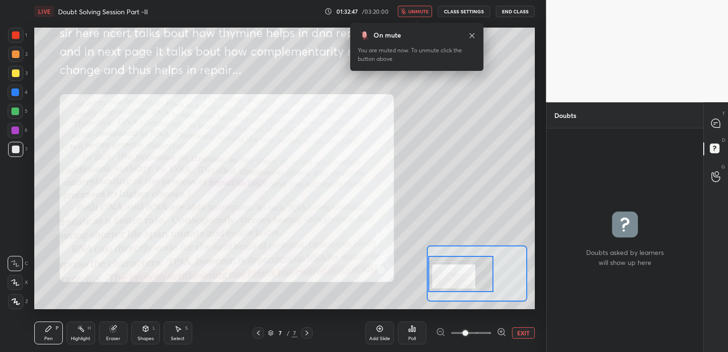
drag, startPoint x: 461, startPoint y: 276, endPoint x: 451, endPoint y: 276, distance: 10.0
click at [451, 276] on div at bounding box center [461, 274] width 66 height 36
click at [13, 36] on div at bounding box center [16, 35] width 8 height 8
click at [712, 126] on icon at bounding box center [716, 124] width 10 height 10
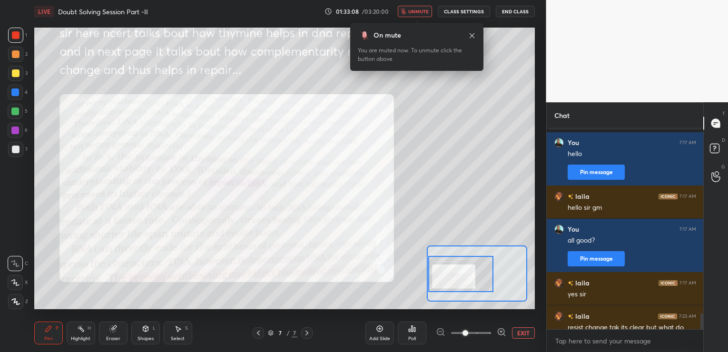
scroll to position [198, 154]
click at [579, 340] on textarea at bounding box center [625, 341] width 142 height 15
type textarea "there is something called Thymine dimer"
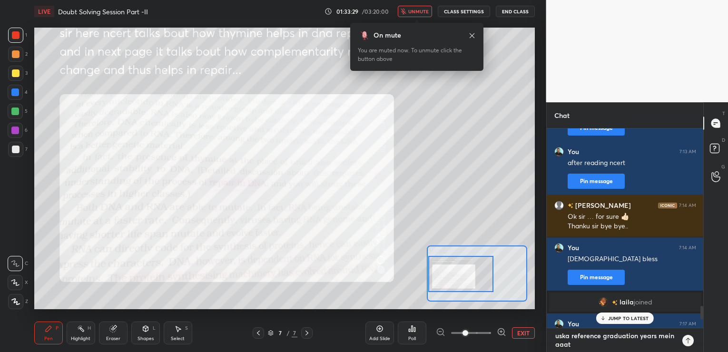
type textarea "uska reference graduation years mein aaata"
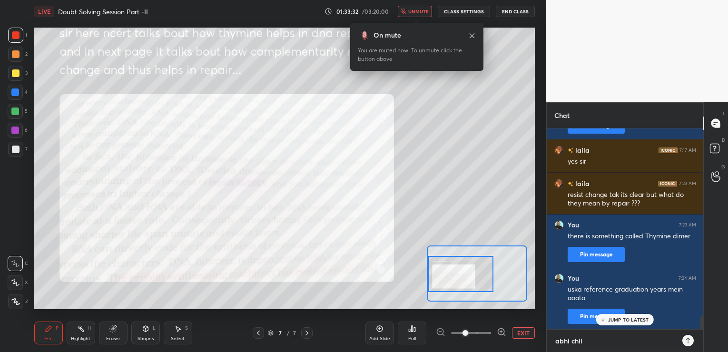
type textarea "abhi chill"
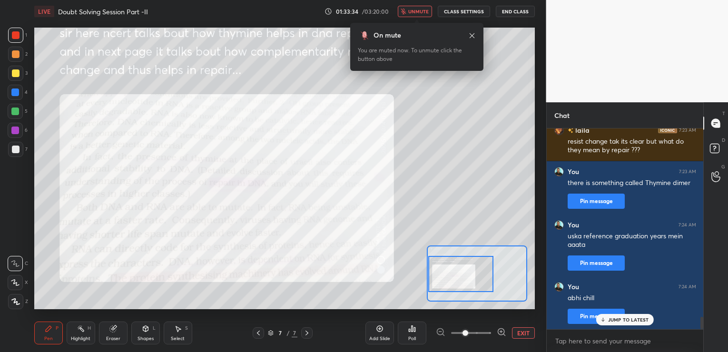
click at [381, 333] on div "Add Slide" at bounding box center [379, 333] width 29 height 23
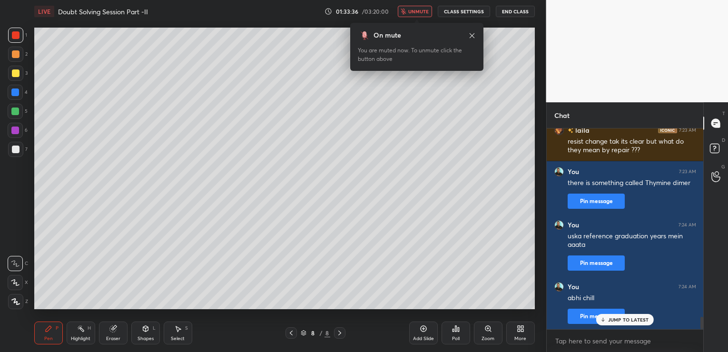
click at [510, 10] on button "End Class" at bounding box center [515, 11] width 39 height 11
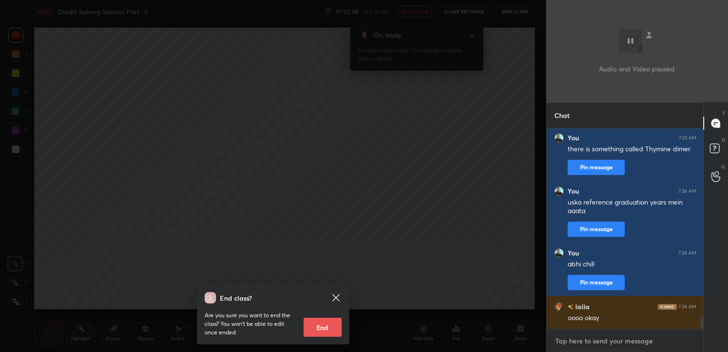
click at [575, 336] on textarea at bounding box center [625, 341] width 142 height 15
type textarea "A = T"
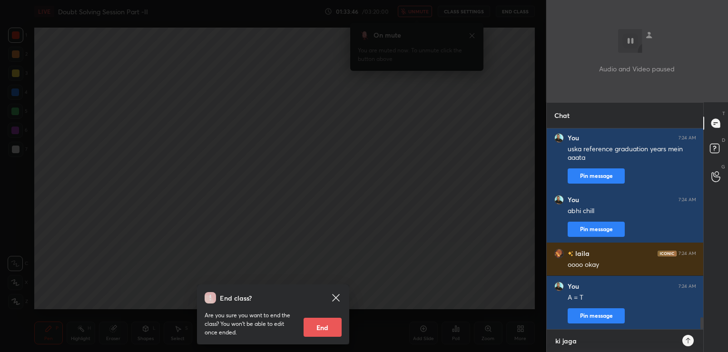
type textarea "ki jagah"
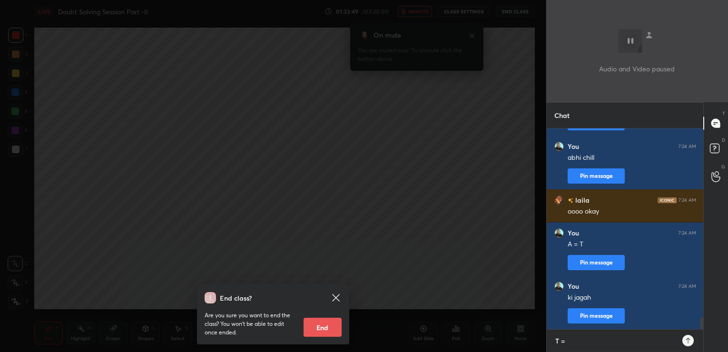
type textarea "T =T"
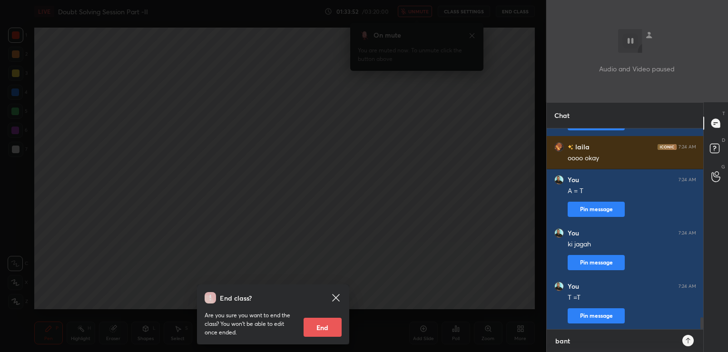
type textarea "[PERSON_NAME]"
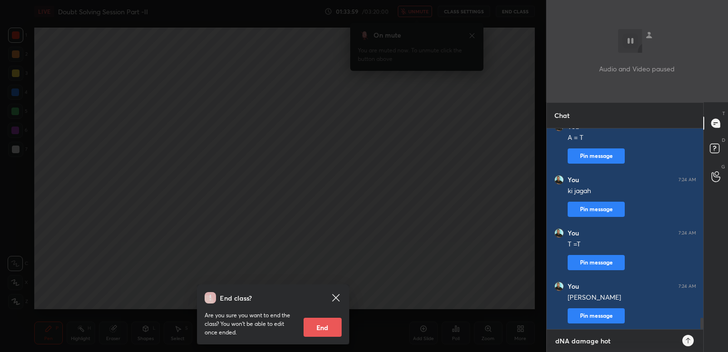
type textarea "dNA damage hota"
type textarea "p"
type textarea "replication ruk jata"
type textarea "turant T hataya jaata"
type textarea "replaced by A"
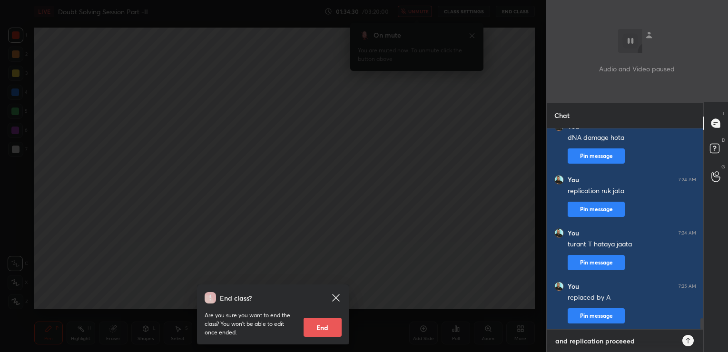
type textarea "and replication proceeeds"
type textarea "10000 + bp/ sec"
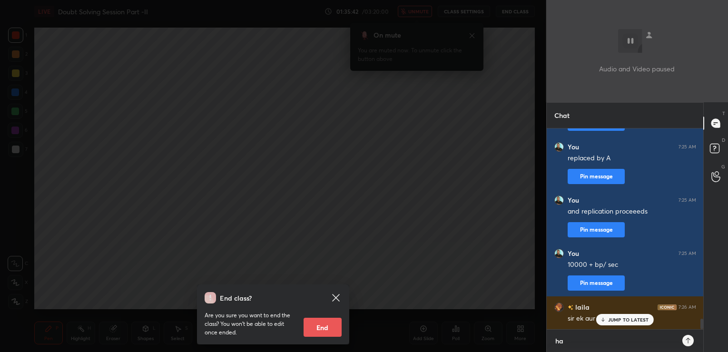
scroll to position [221, 154]
type textarea "haan"
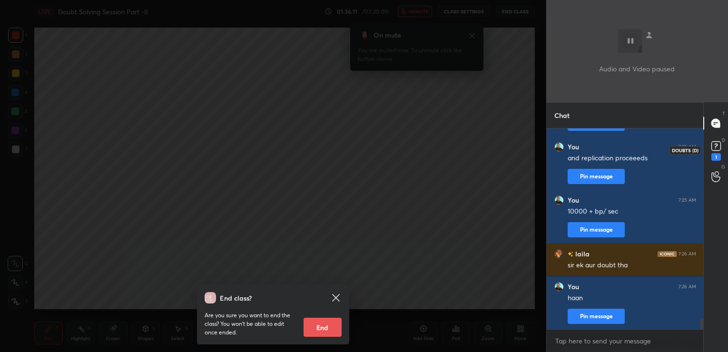
click at [716, 146] on icon at bounding box center [715, 146] width 3 height 4
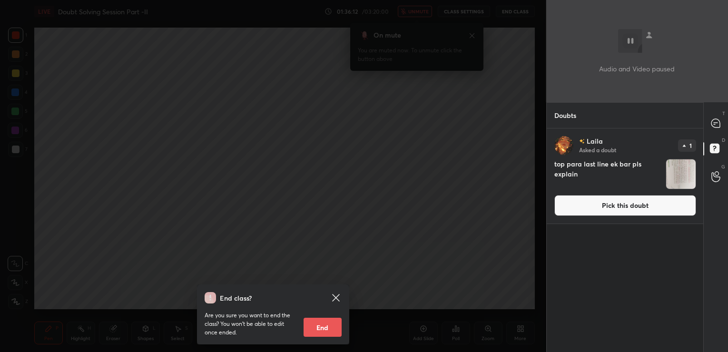
click at [600, 207] on button "Pick this doubt" at bounding box center [625, 205] width 142 height 21
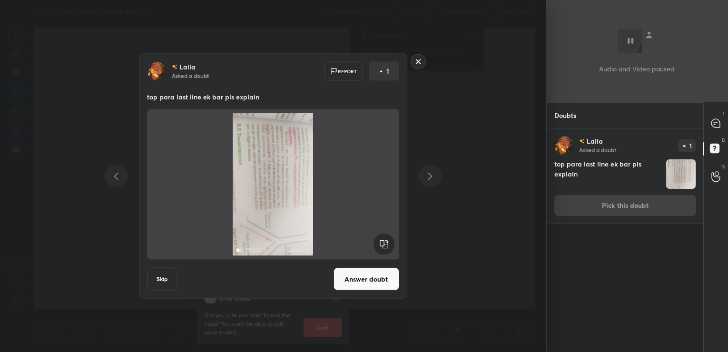
click at [383, 239] on rect at bounding box center [383, 244] width 21 height 21
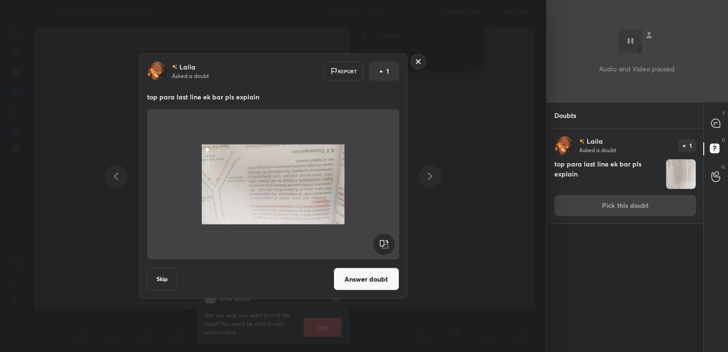
click at [383, 239] on rect at bounding box center [383, 244] width 21 height 21
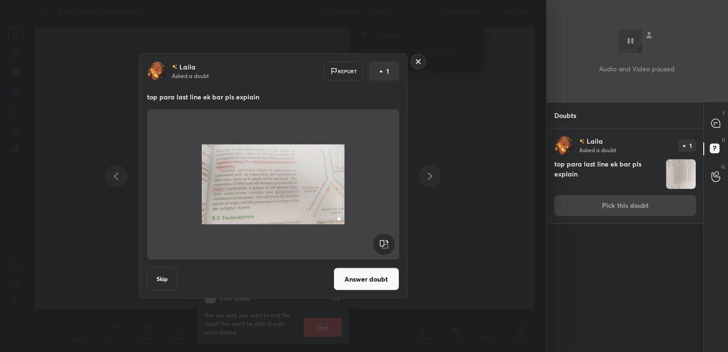
click at [371, 276] on button "Answer doubt" at bounding box center [367, 279] width 66 height 23
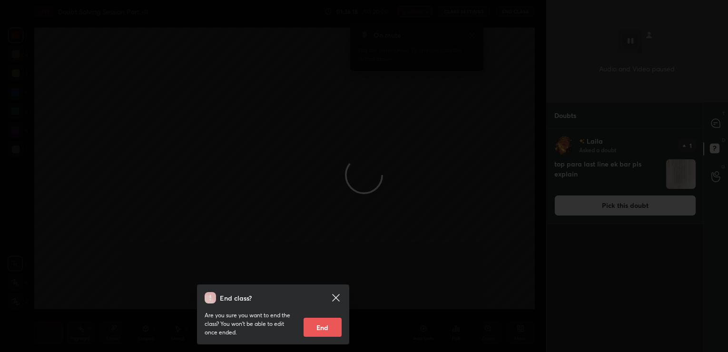
click at [331, 296] on icon at bounding box center [335, 297] width 11 height 11
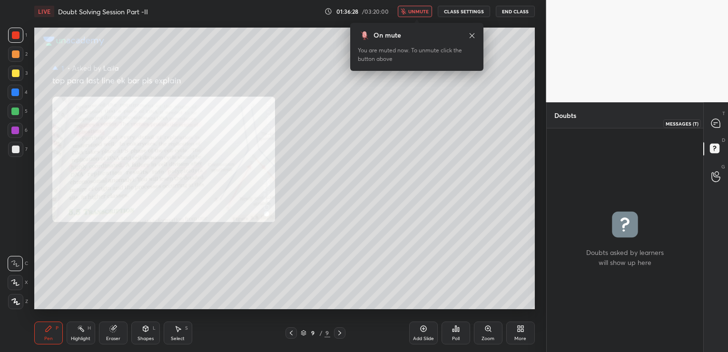
click at [715, 121] on icon at bounding box center [715, 123] width 9 height 9
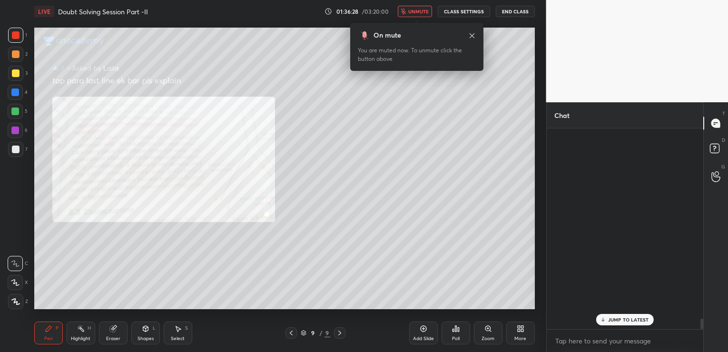
scroll to position [198, 154]
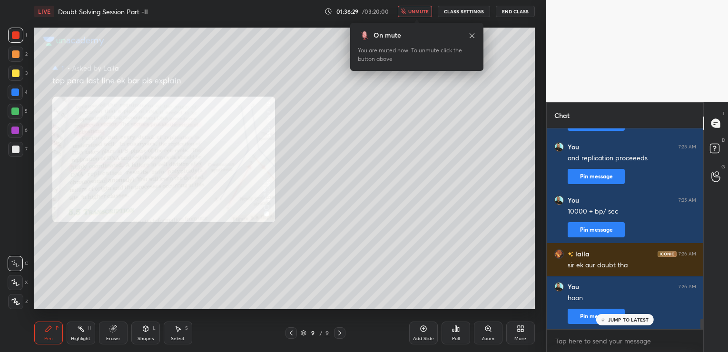
click at [493, 332] on div "Zoom" at bounding box center [488, 333] width 29 height 23
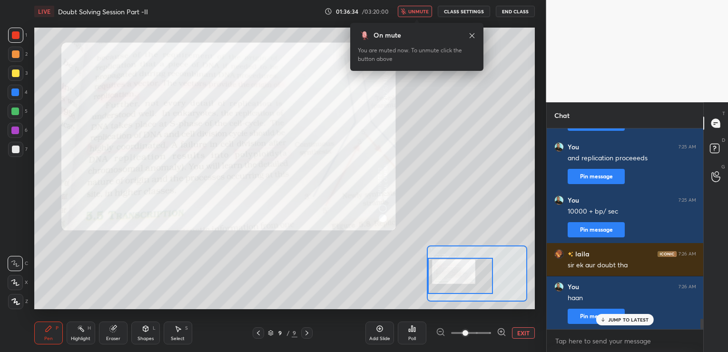
drag, startPoint x: 481, startPoint y: 265, endPoint x: 431, endPoint y: 267, distance: 49.5
click at [431, 267] on div at bounding box center [461, 276] width 66 height 36
click at [581, 339] on textarea at bounding box center [625, 341] width 142 height 15
type textarea "kaunsa edition ha yeh"
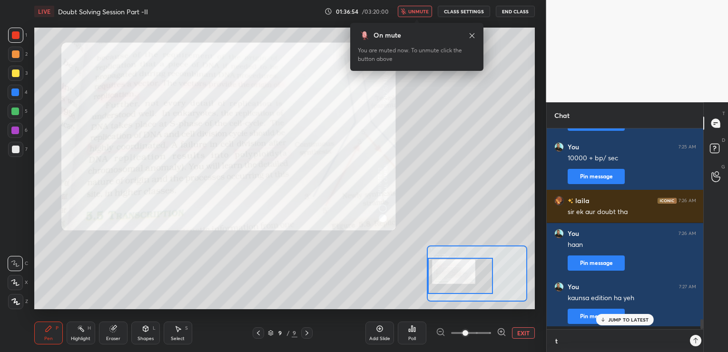
scroll to position [3, 3]
type textarea "tumhara Biotech , unit 9 hua?"
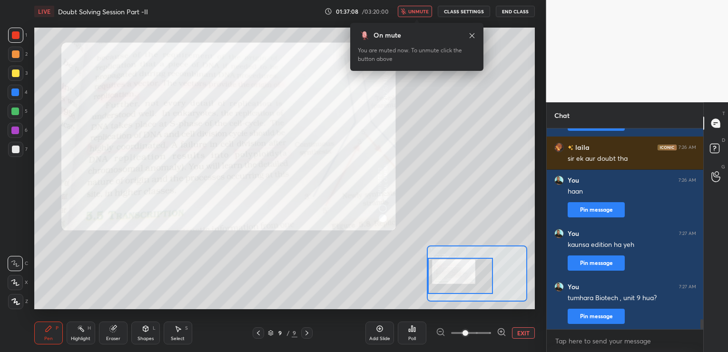
click at [517, 9] on button "End Class" at bounding box center [515, 11] width 39 height 11
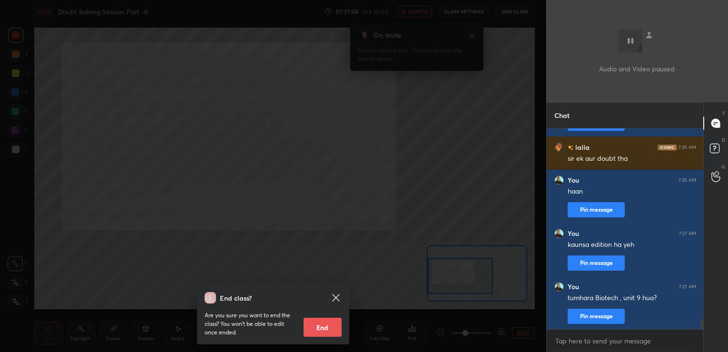
scroll to position [3843, 0]
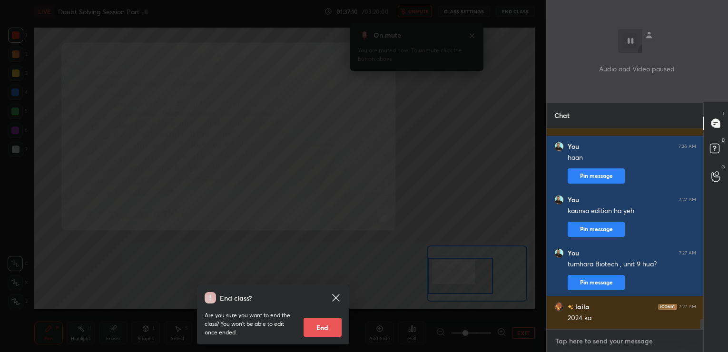
click at [595, 343] on textarea at bounding box center [625, 341] width 142 height 15
type textarea "cloning vectors?"
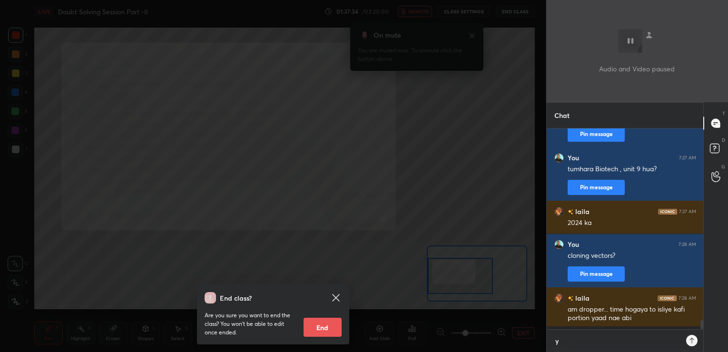
scroll to position [3, 3]
type textarea "yeh wahan se hai"
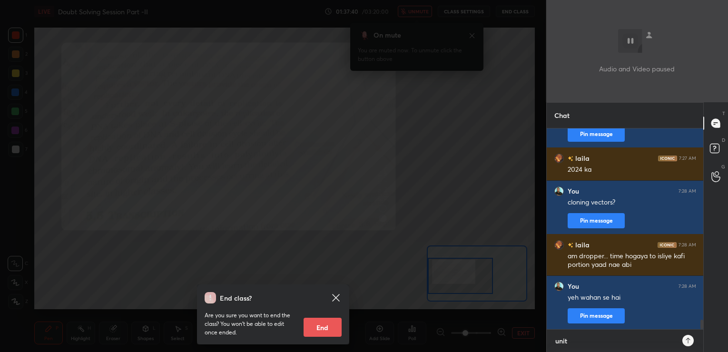
type textarea "unit 9"
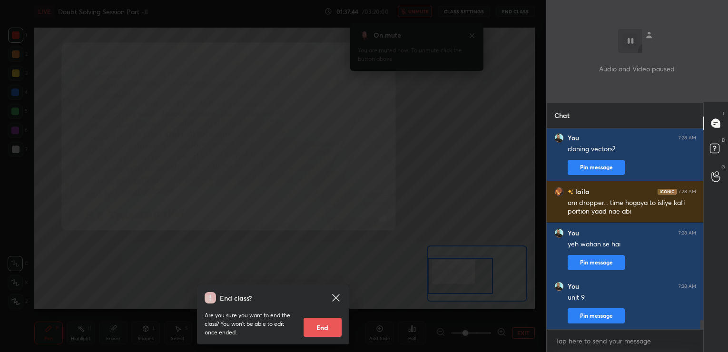
click at [335, 295] on icon at bounding box center [335, 297] width 11 height 11
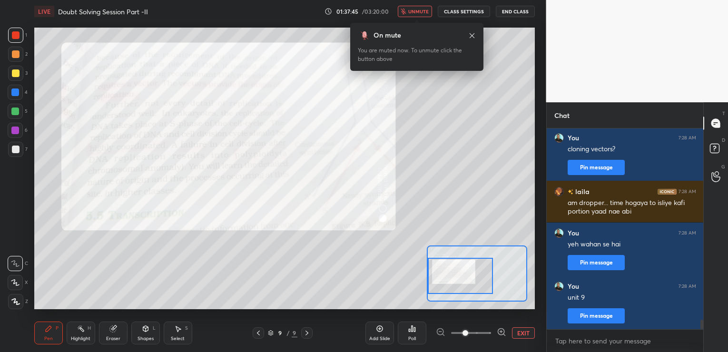
click at [372, 328] on div "Add Slide" at bounding box center [379, 333] width 29 height 23
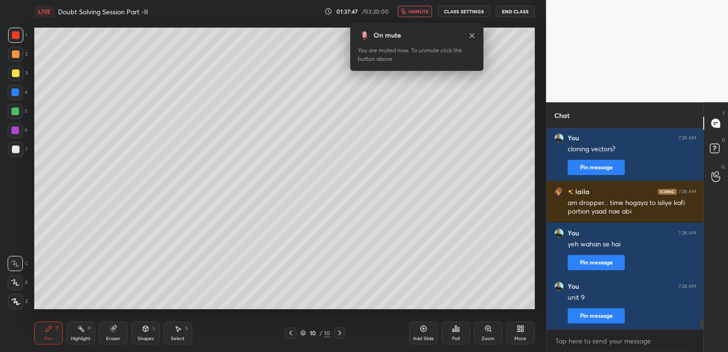
click at [512, 9] on button "End Class" at bounding box center [515, 11] width 39 height 11
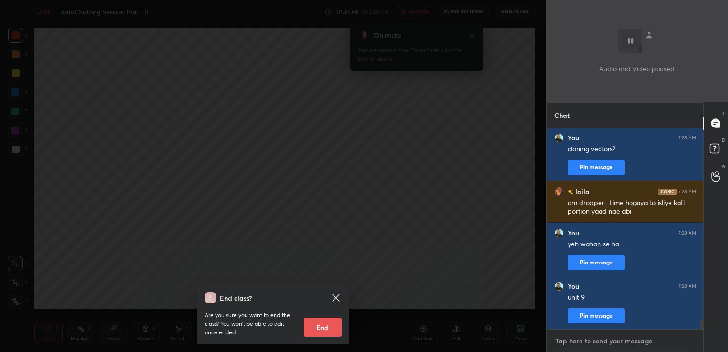
click at [569, 344] on textarea at bounding box center [625, 341] width 142 height 15
type textarea "revise more, practise motre"
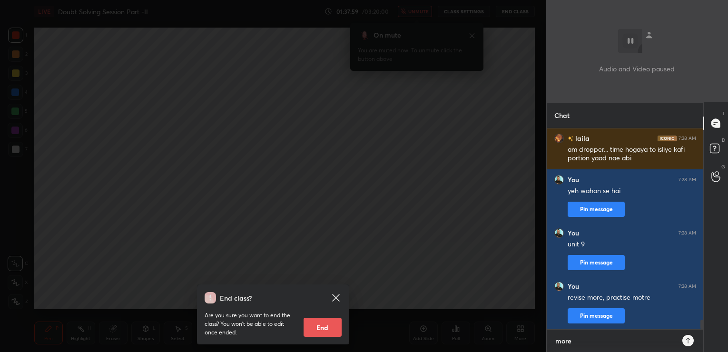
type textarea "more*"
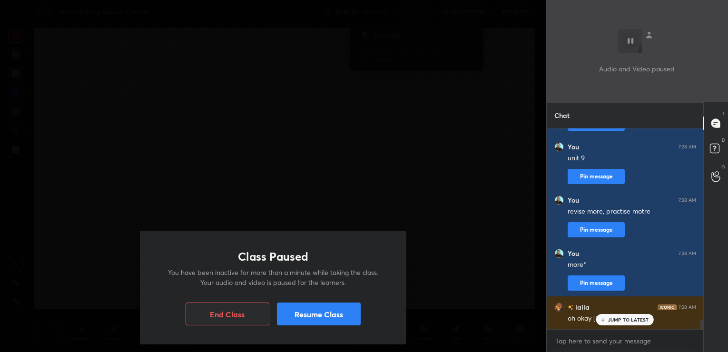
click at [360, 316] on button "Resume Class" at bounding box center [319, 314] width 84 height 23
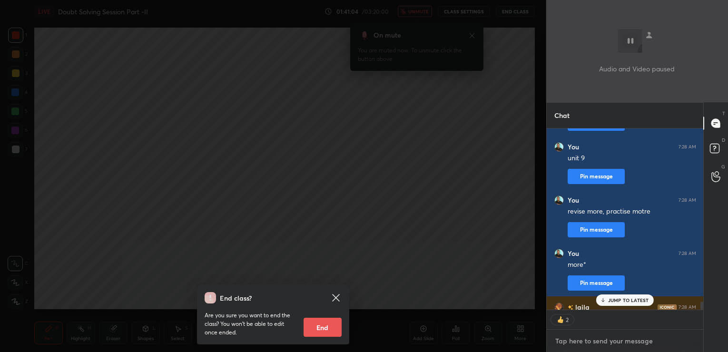
scroll to position [178, 154]
click at [636, 300] on p "JUMP TO LATEST" at bounding box center [628, 300] width 41 height 6
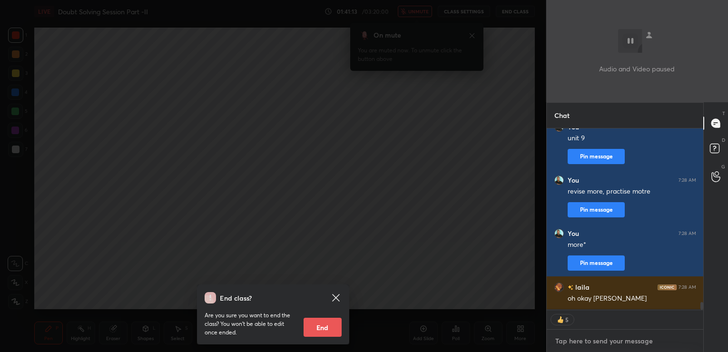
click at [578, 337] on textarea at bounding box center [625, 341] width 142 height 15
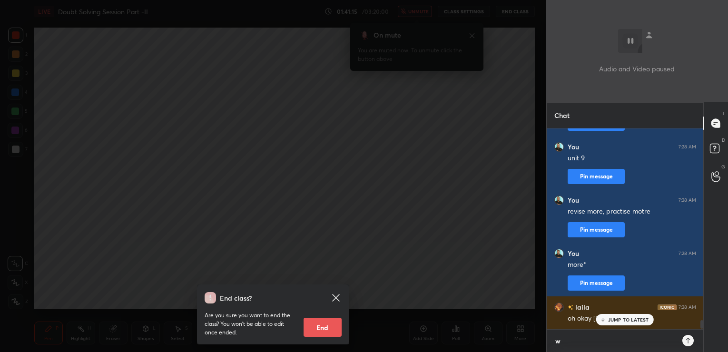
scroll to position [198, 154]
type textarea "welcome"
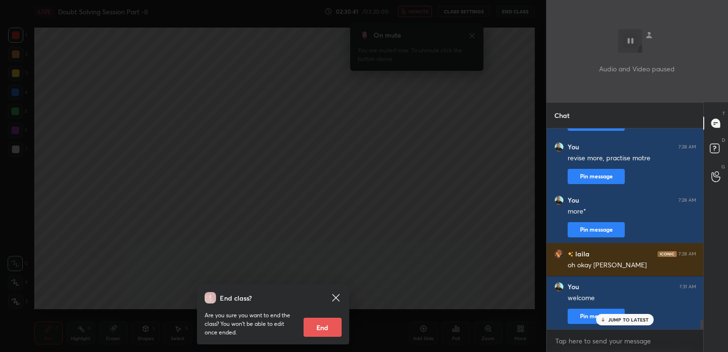
click at [645, 318] on p "JUMP TO LATEST" at bounding box center [628, 320] width 41 height 6
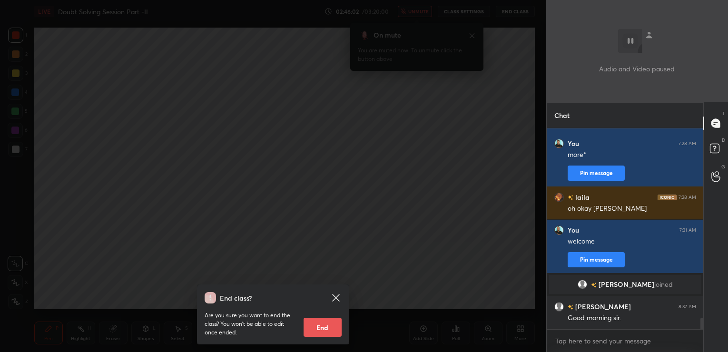
scroll to position [3265, 0]
click at [578, 338] on textarea at bounding box center [625, 341] width 142 height 15
type textarea "Hi"
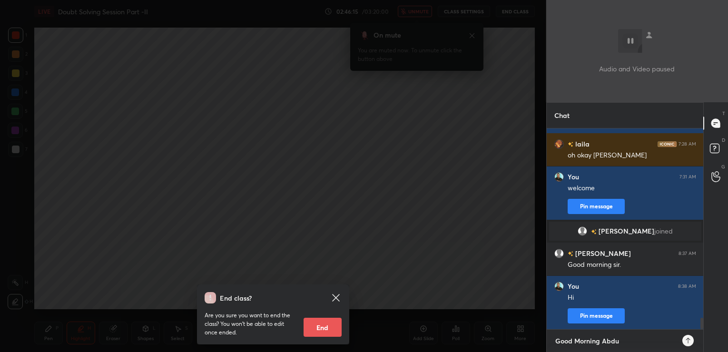
type textarea "Good Morning Abdul"
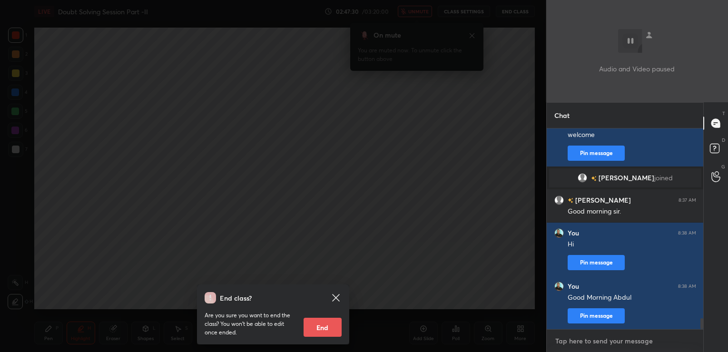
scroll to position [3413, 0]
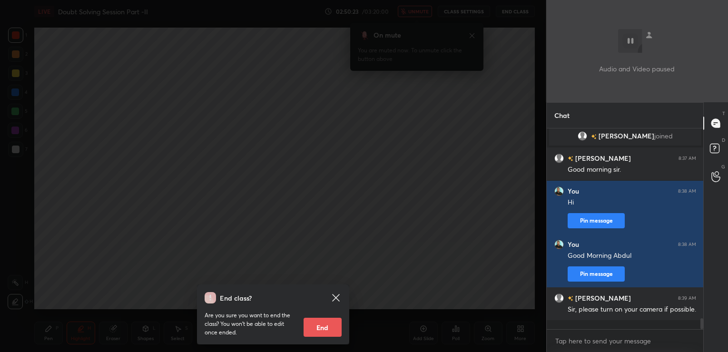
click at [334, 297] on icon at bounding box center [335, 297] width 7 height 7
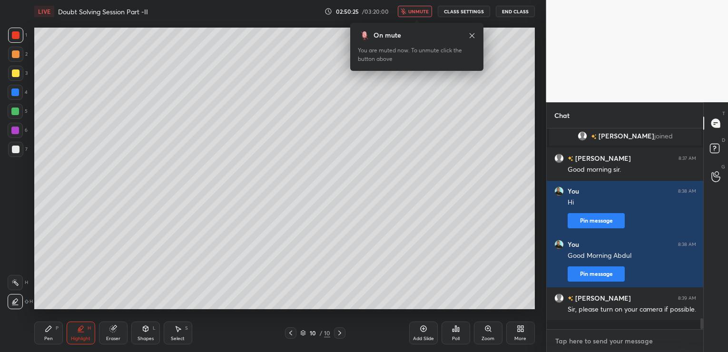
click at [558, 342] on textarea at bounding box center [625, 341] width 142 height 15
type textarea "Yes [PERSON_NAME], tell me"
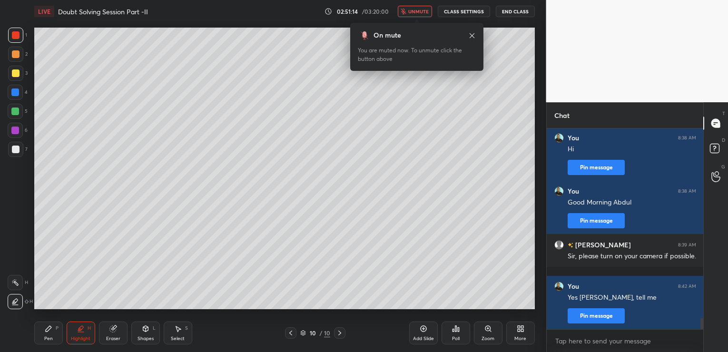
click at [518, 10] on button "End Class" at bounding box center [515, 11] width 39 height 11
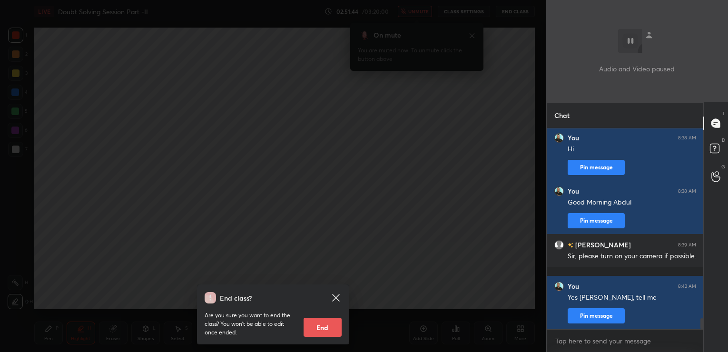
scroll to position [3508, 0]
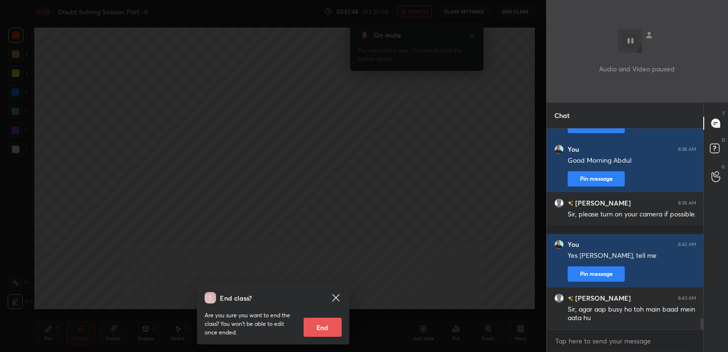
click at [335, 298] on icon at bounding box center [335, 297] width 7 height 7
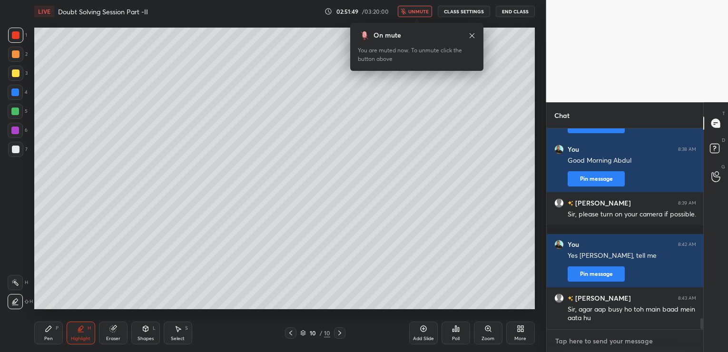
click at [569, 338] on textarea at bounding box center [625, 341] width 142 height 15
type textarea "aap kahiye"
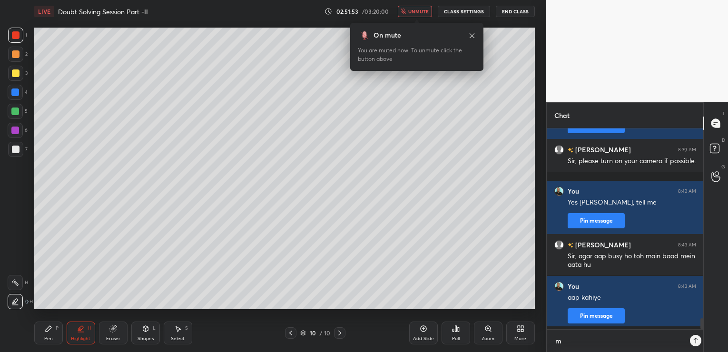
scroll to position [3, 3]
type textarea "mein yahi hu"
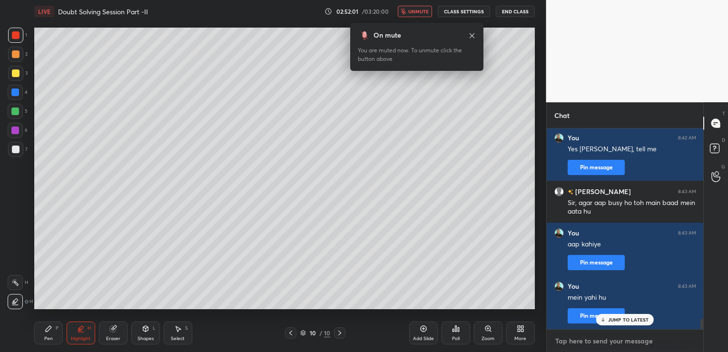
scroll to position [3648, 0]
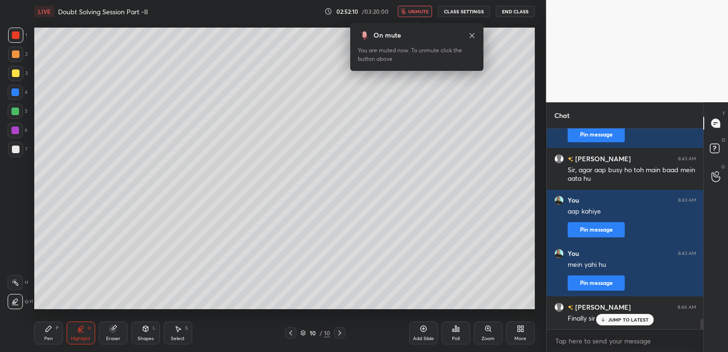
click at [616, 324] on div "JUMP TO LATEST" at bounding box center [624, 319] width 57 height 11
click at [586, 341] on textarea at bounding box center [625, 341] width 142 height 15
type textarea "i was always here"
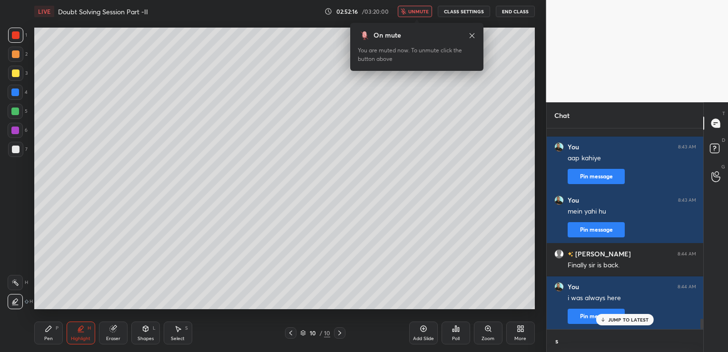
scroll to position [3, 3]
type textarea "since morning"
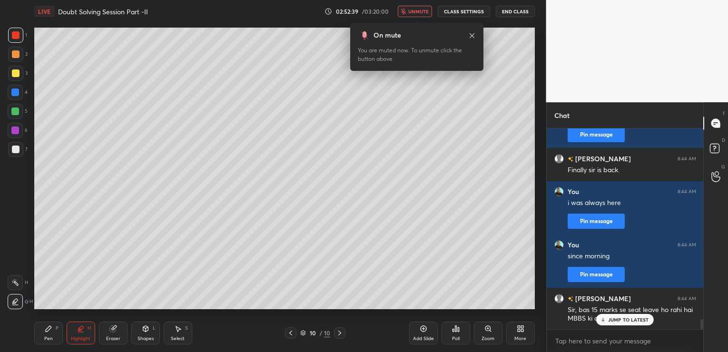
click at [623, 322] on p "JUMP TO LATEST" at bounding box center [628, 320] width 41 height 6
click at [593, 342] on textarea at bounding box center [625, 341] width 142 height 15
type textarea "15 marks means atleast 800 ranks , am I correct?"
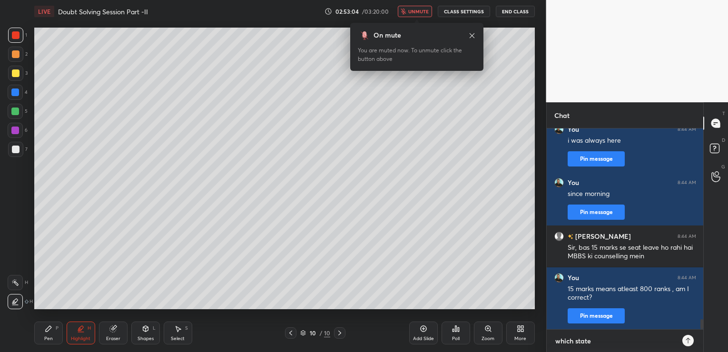
type textarea "which state?"
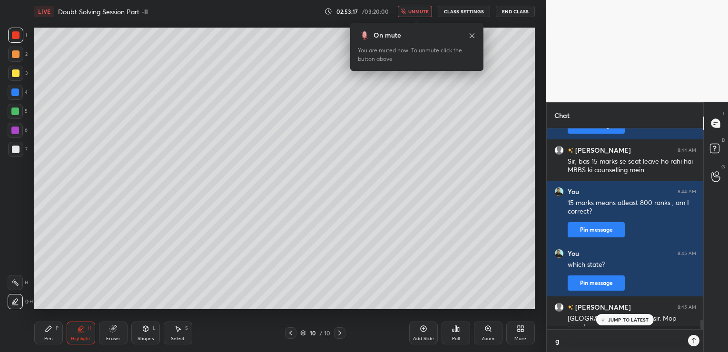
scroll to position [3, 3]
type textarea "got it"
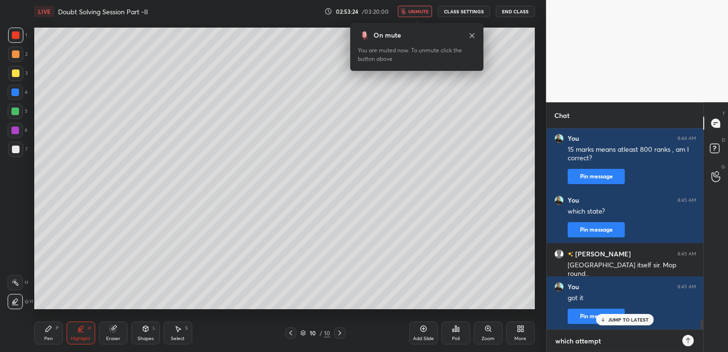
type textarea "which attempt?"
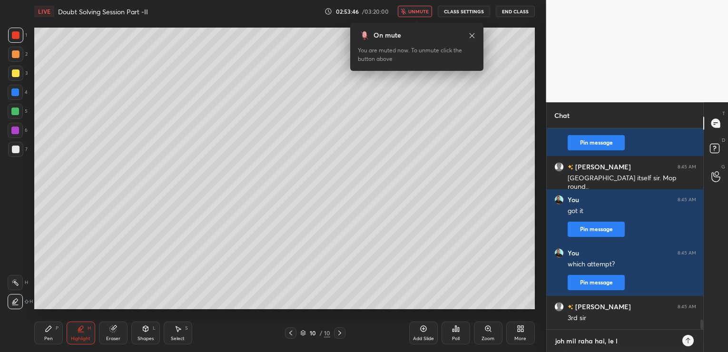
type textarea "joh mil raha hai, le lo"
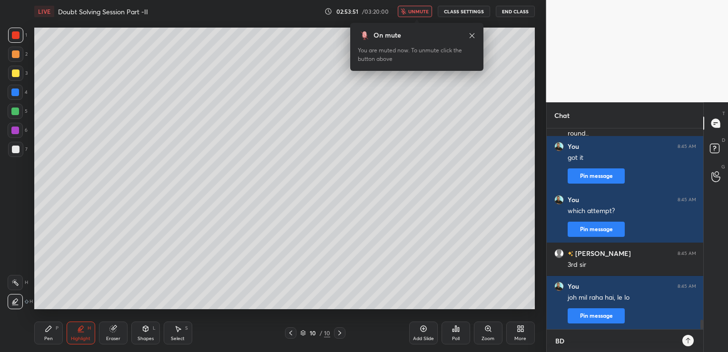
type textarea "BDS"
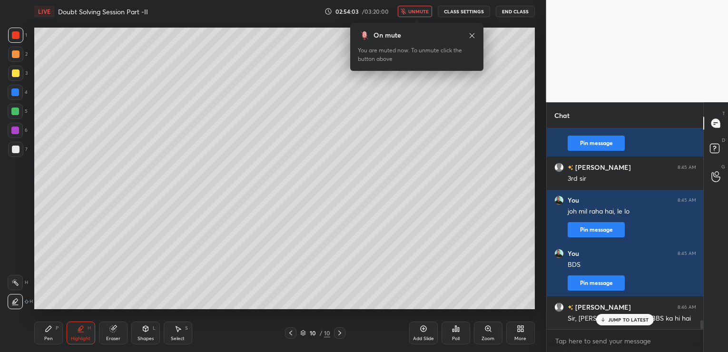
click at [628, 319] on p "JUMP TO LATEST" at bounding box center [628, 320] width 41 height 6
click at [592, 334] on textarea at bounding box center [625, 341] width 142 height 15
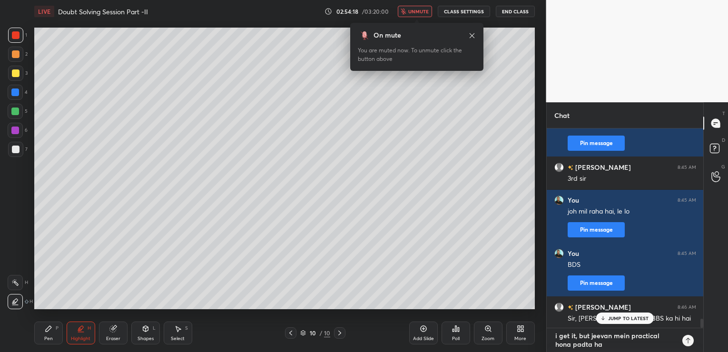
type textarea "i get it, but jeevan mein practical hona padta hai"
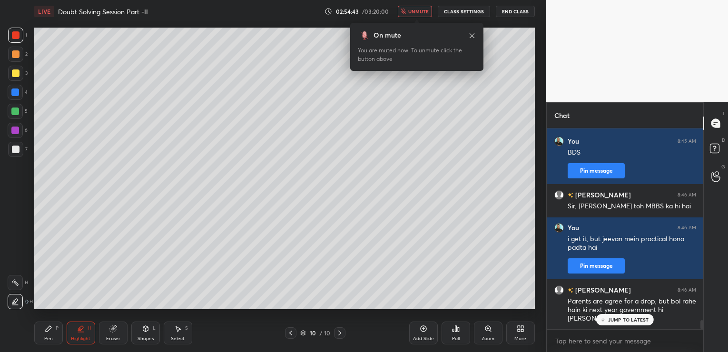
click at [621, 319] on p "JUMP TO LATEST" at bounding box center [628, 320] width 41 height 6
click at [587, 340] on textarea at bounding box center [625, 341] width 142 height 15
type textarea "you cant predict the competition"
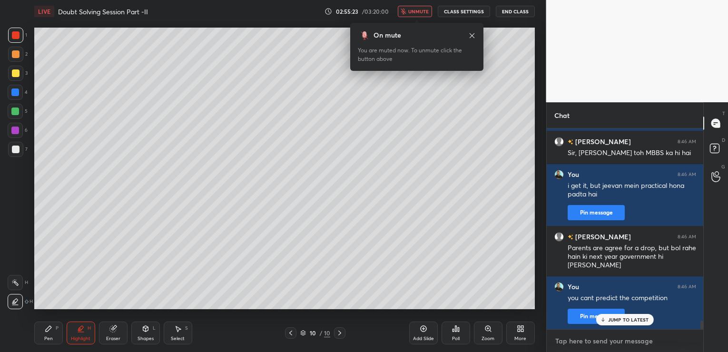
scroll to position [4432, 0]
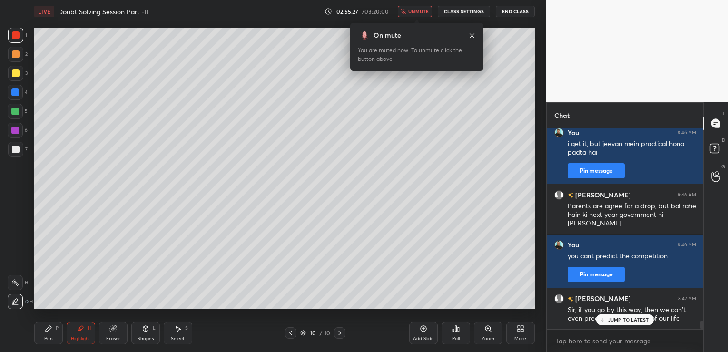
click at [619, 322] on p "JUMP TO LATEST" at bounding box center [628, 320] width 41 height 6
click at [591, 339] on textarea at bounding box center [625, 341] width 142 height 15
type textarea "theek hai, you are correct"
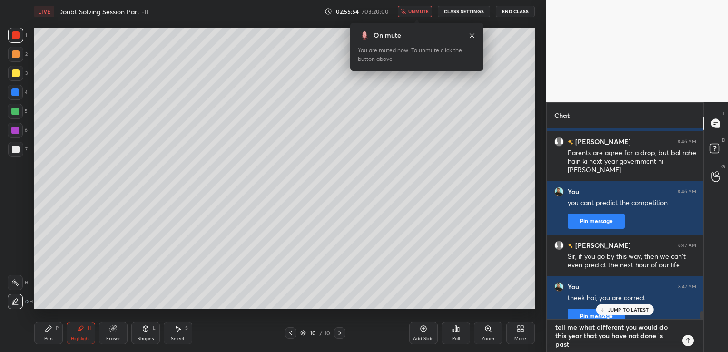
scroll to position [4529, 0]
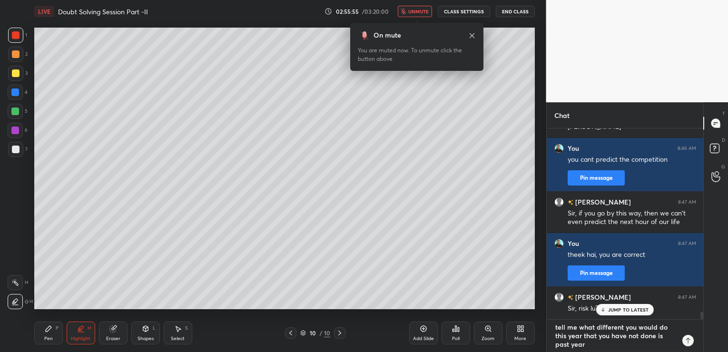
type textarea "tell me what different you would do this year that you have not done is past ye…"
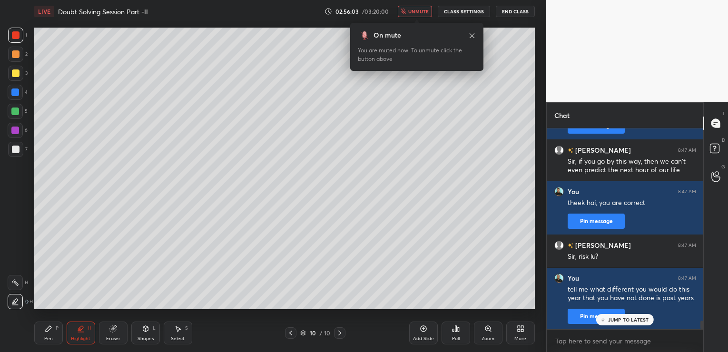
click at [511, 11] on button "End Class" at bounding box center [515, 11] width 39 height 11
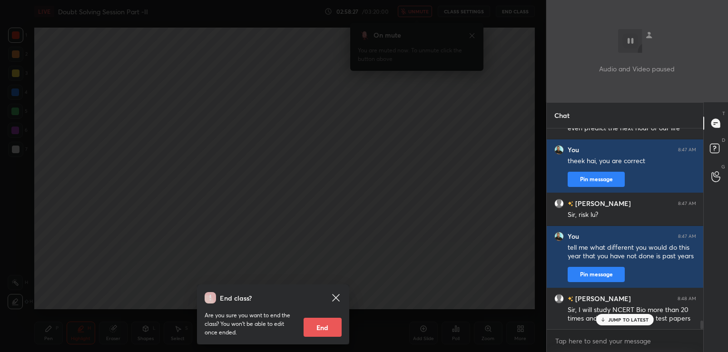
click at [338, 296] on icon at bounding box center [335, 297] width 11 height 11
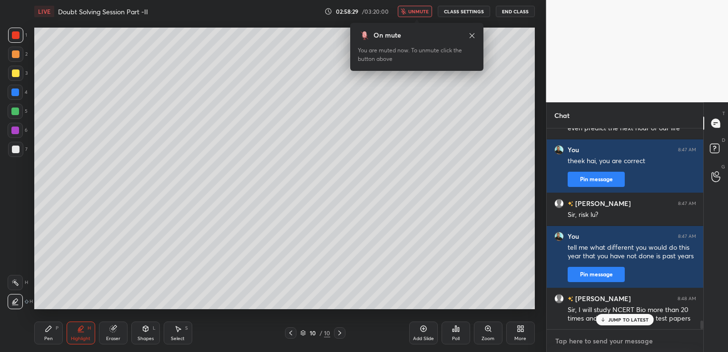
click at [573, 346] on textarea at bounding box center [625, 341] width 142 height 15
type textarea "is baar bhi kiya tha na"
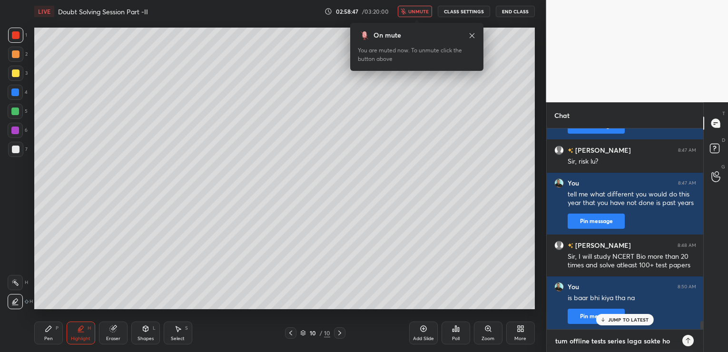
type textarea "tum offline tests series laga sakte ho?"
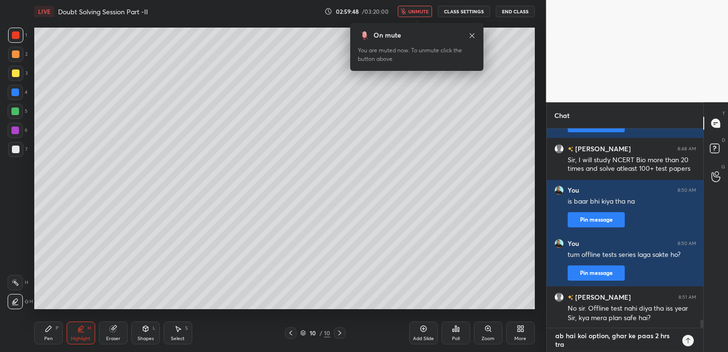
scroll to position [3, 3]
type textarea "ab hai koi option, ghar ke paas 2 hrs travel ke [GEOGRAPHIC_DATA]?"
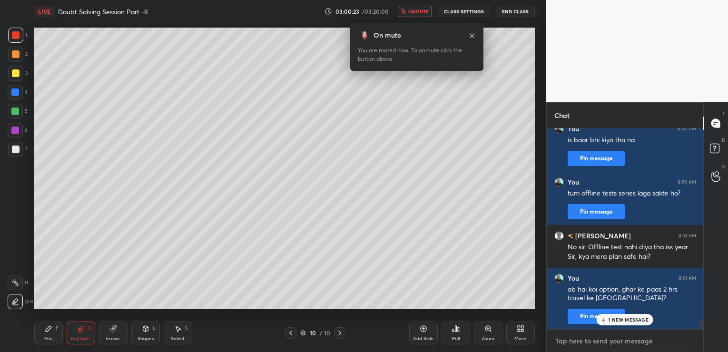
scroll to position [4876, 0]
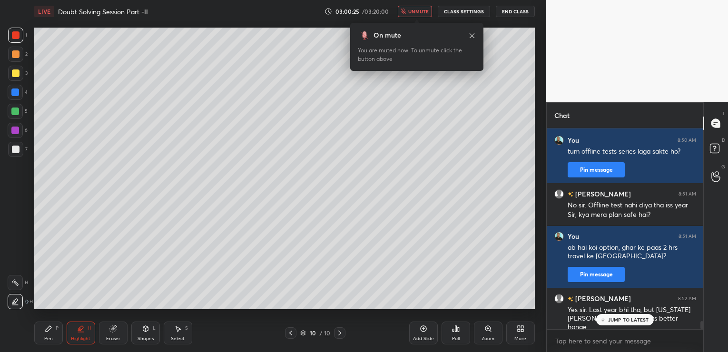
click at [633, 318] on p "JUMP TO LATEST" at bounding box center [628, 320] width 41 height 6
click at [582, 344] on textarea at bounding box center [625, 341] width 142 height 15
type textarea "kitna door ahi and kaunse classes hain?"
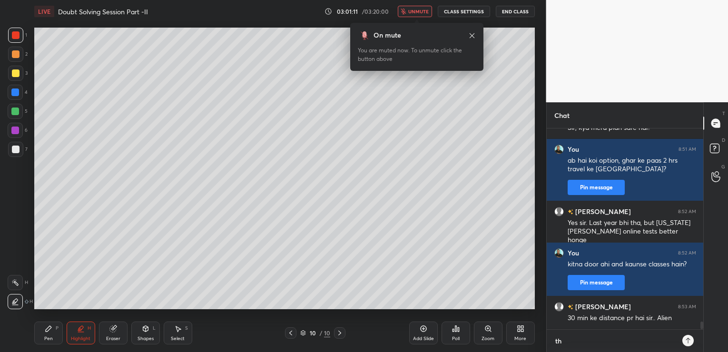
scroll to position [221, 154]
type textarea "theek"
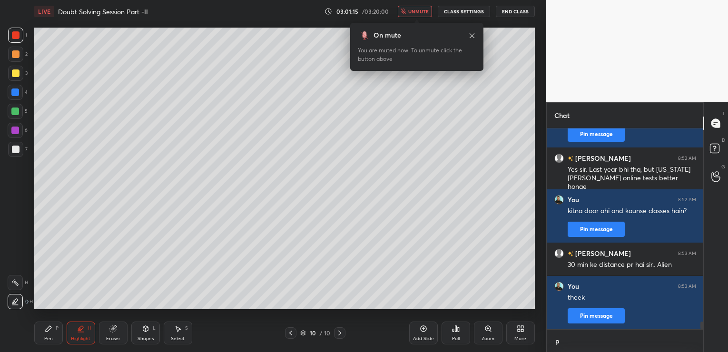
scroll to position [3, 3]
type textarea "parents support [PERSON_NAME]?"
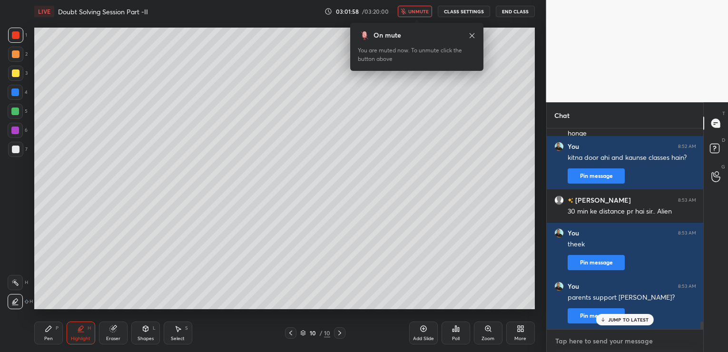
scroll to position [5119, 0]
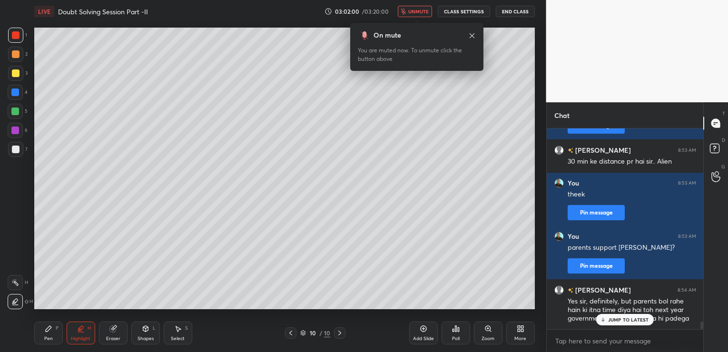
click at [638, 319] on p "JUMP TO LATEST" at bounding box center [628, 320] width 41 height 6
click at [602, 337] on textarea at bounding box center [625, 341] width 142 height 15
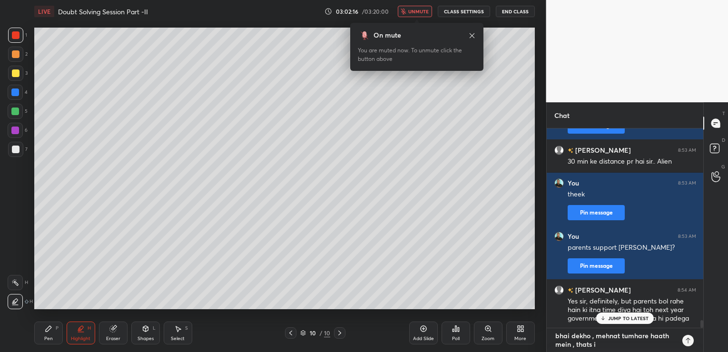
type textarea "bhai dekho , mehnat tumhare haath mein , thats it"
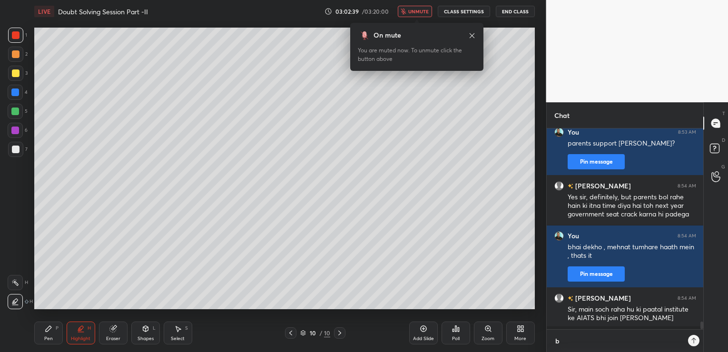
scroll to position [3, 3]
type textarea "best"
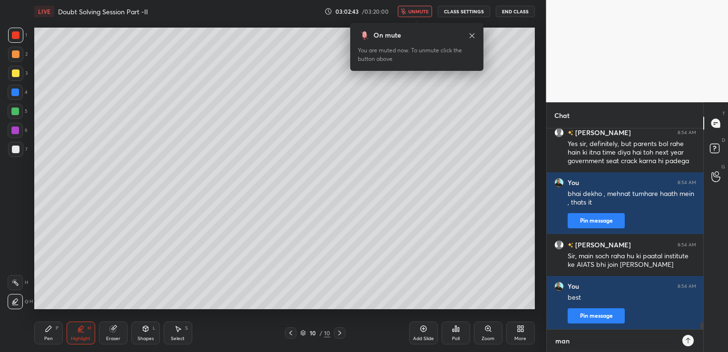
scroll to position [198, 154]
type textarea "many do the same"
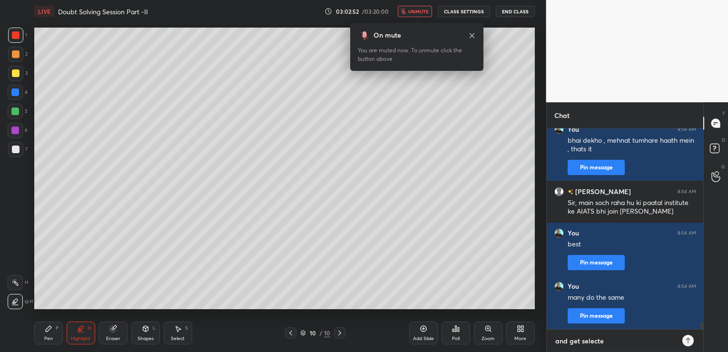
type textarea "and get selected"
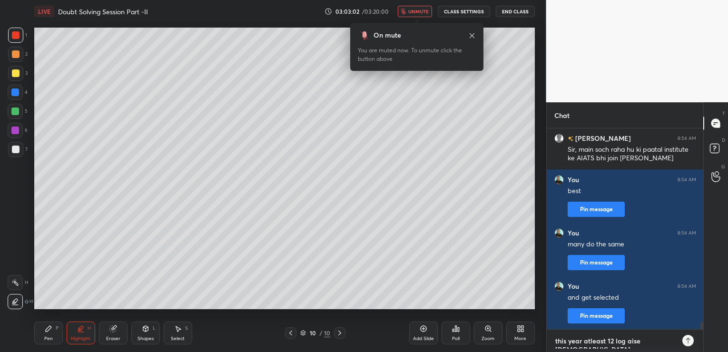
type textarea "this year atleast 12 log aise gaye"
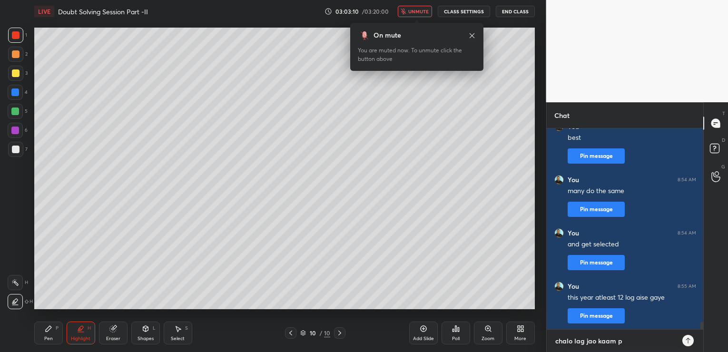
type textarea "chalo lag jao kaam pe"
type textarea "best wishes"
type textarea "go ahead"
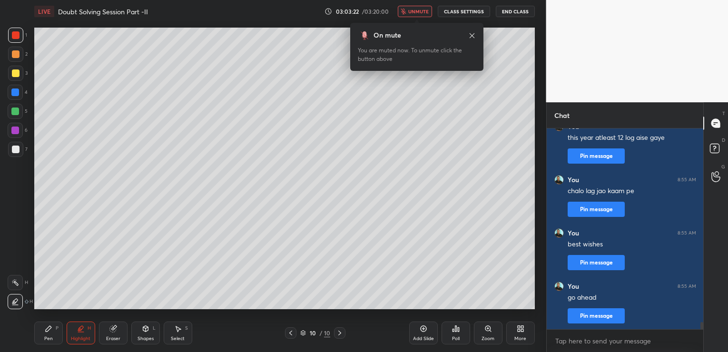
click at [520, 13] on button "End Class" at bounding box center [515, 11] width 39 height 11
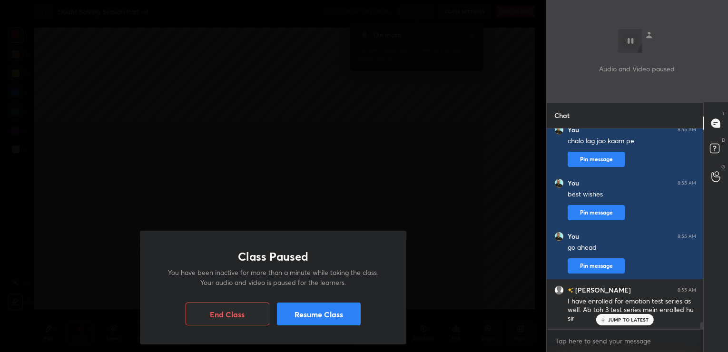
click at [347, 312] on button "Resume Class" at bounding box center [319, 314] width 84 height 23
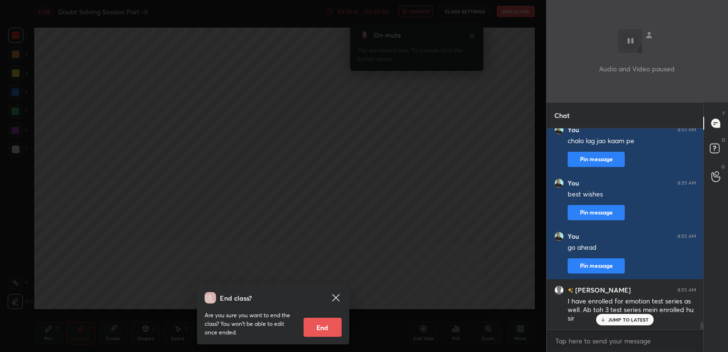
click at [336, 297] on icon at bounding box center [335, 297] width 7 height 7
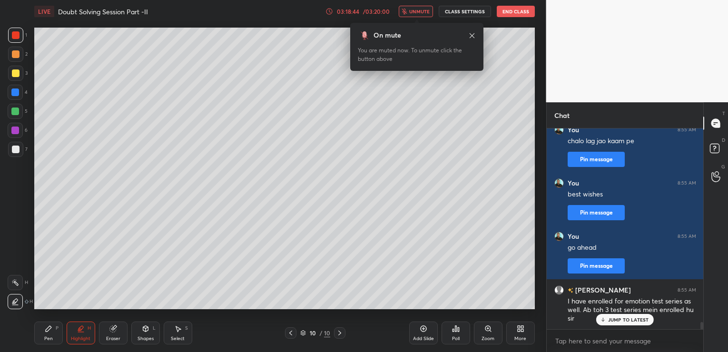
click at [521, 13] on div "LIVE Doubt Solving Session Part -II 03:18:44 / 03:20:00 unmute CLASS SETTINGS E…" at bounding box center [284, 11] width 501 height 23
click at [521, 13] on button "End Class" at bounding box center [516, 11] width 38 height 11
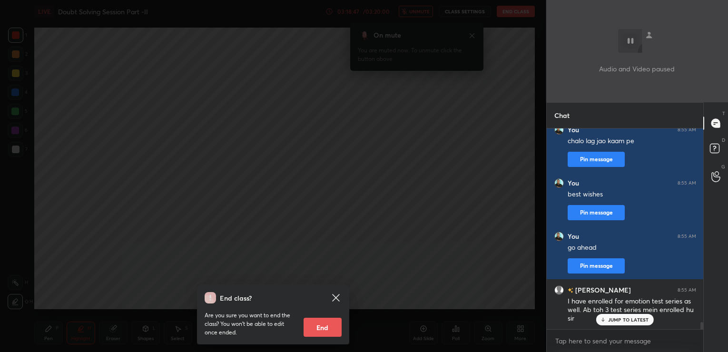
click at [326, 324] on button "End" at bounding box center [323, 327] width 38 height 19
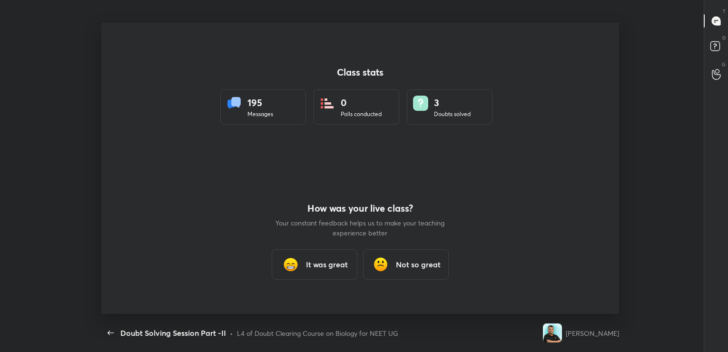
scroll to position [47299, 46870]
click at [316, 263] on h3 "It was great" at bounding box center [327, 264] width 42 height 11
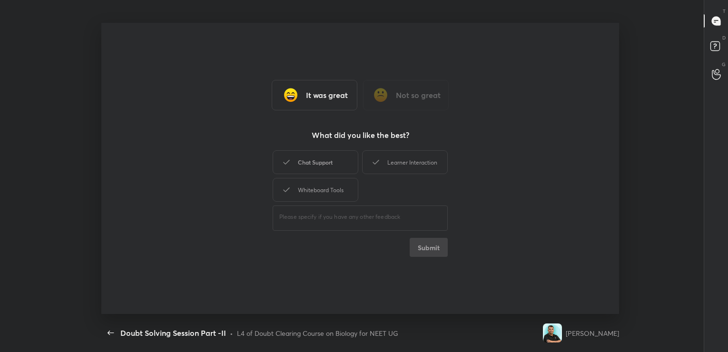
click at [316, 168] on div "Chat Support" at bounding box center [316, 162] width 86 height 24
click at [440, 249] on button "Submit" at bounding box center [429, 247] width 38 height 19
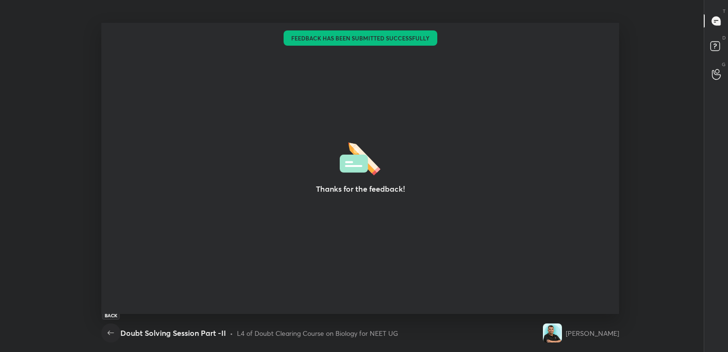
click at [112, 332] on icon "button" at bounding box center [110, 332] width 11 height 11
